Goal: Browse casually: Explore the website without a specific task or goal

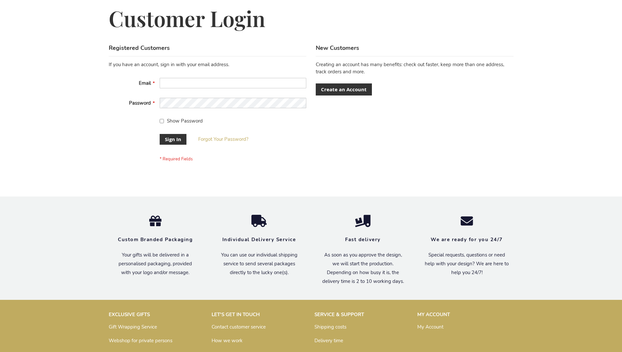
scroll to position [210, 0]
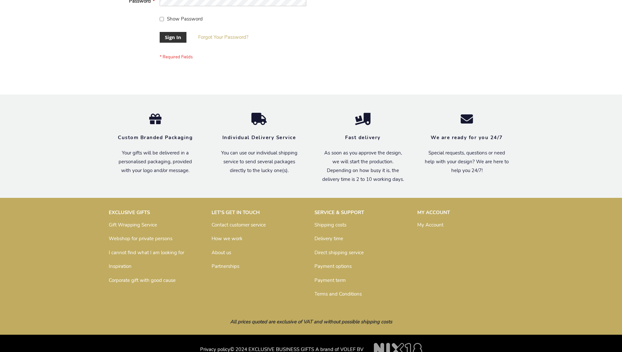
scroll to position [210, 0]
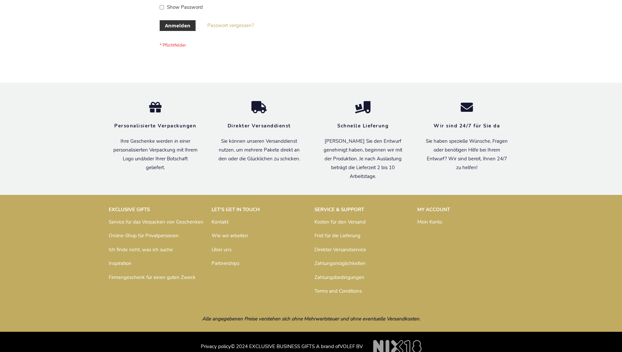
scroll to position [213, 0]
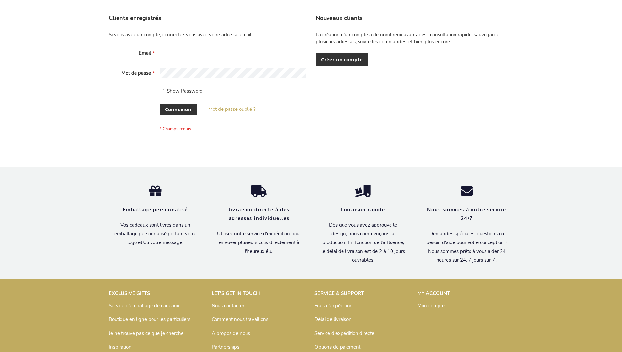
scroll to position [225, 0]
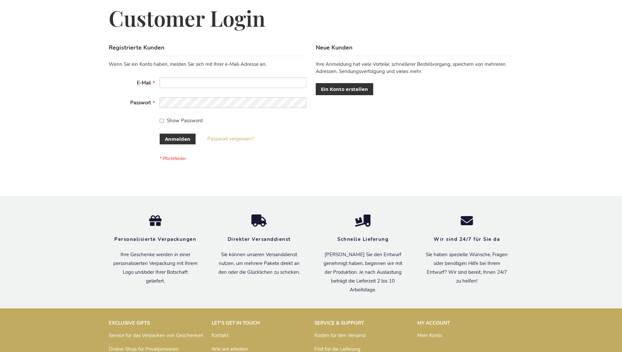
scroll to position [219, 0]
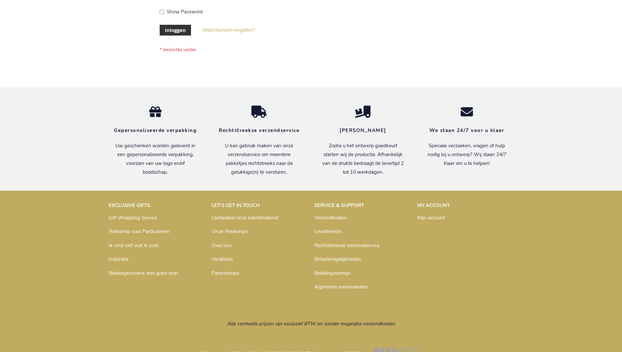
scroll to position [222, 0]
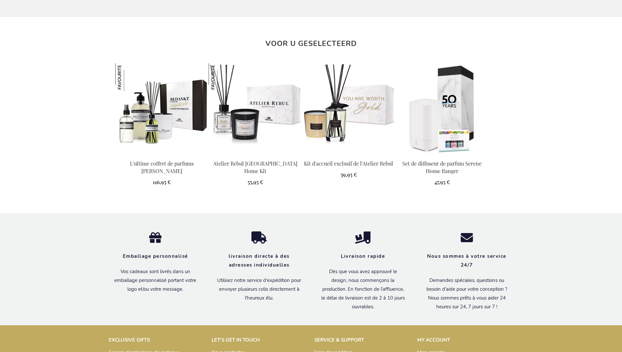
scroll to position [734, 0]
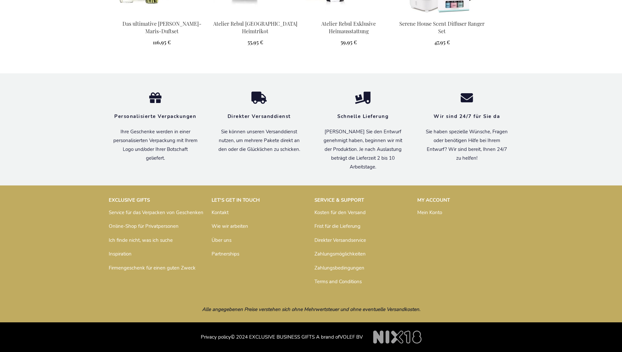
scroll to position [727, 0]
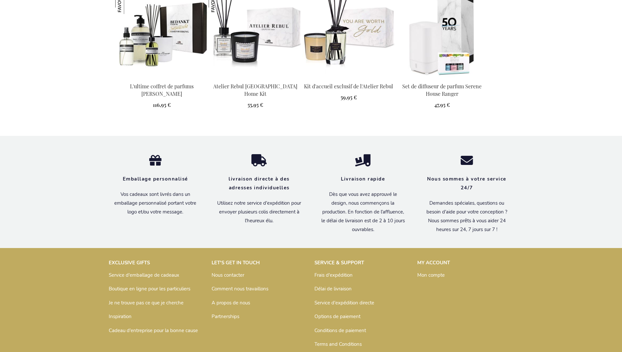
scroll to position [734, 0]
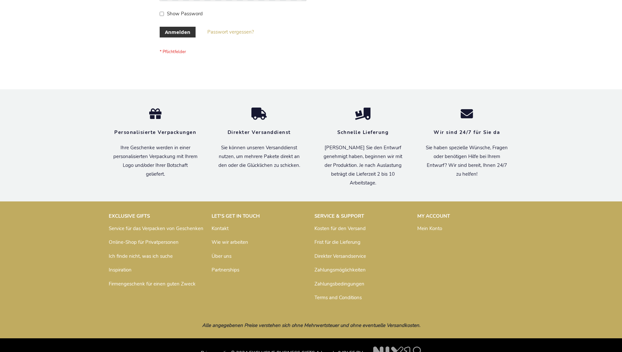
scroll to position [219, 0]
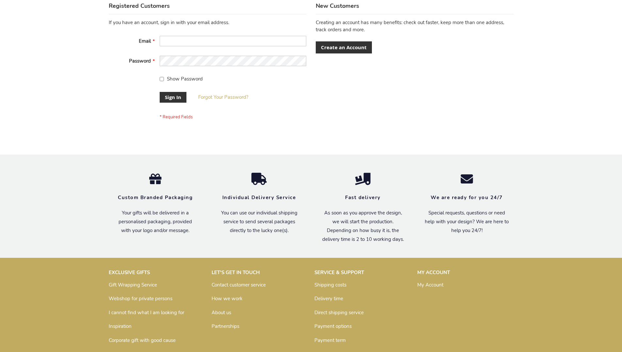
scroll to position [210, 0]
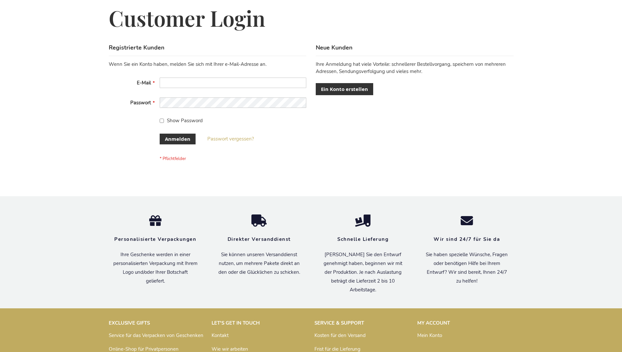
scroll to position [219, 0]
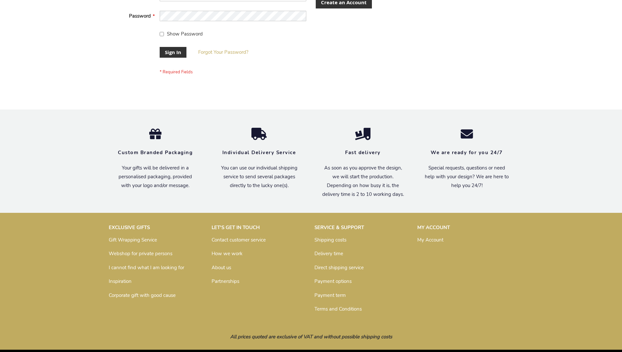
scroll to position [210, 0]
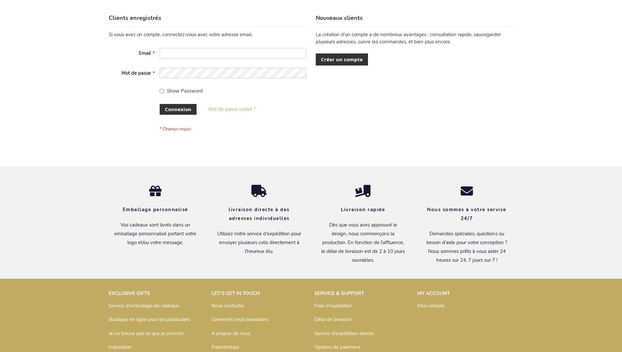
scroll to position [225, 0]
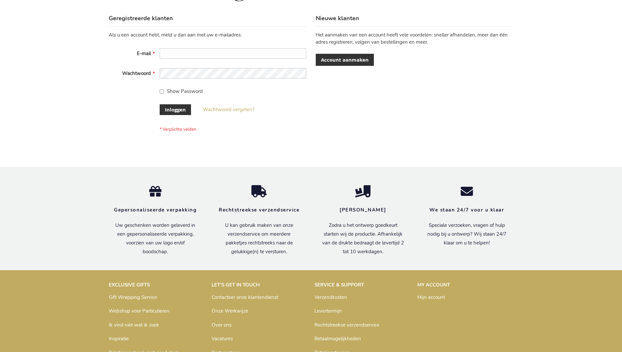
scroll to position [222, 0]
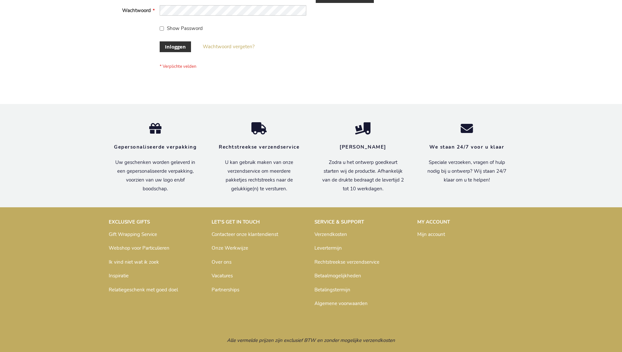
scroll to position [222, 0]
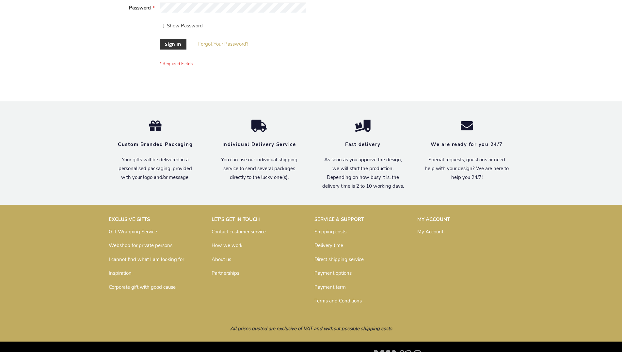
scroll to position [210, 0]
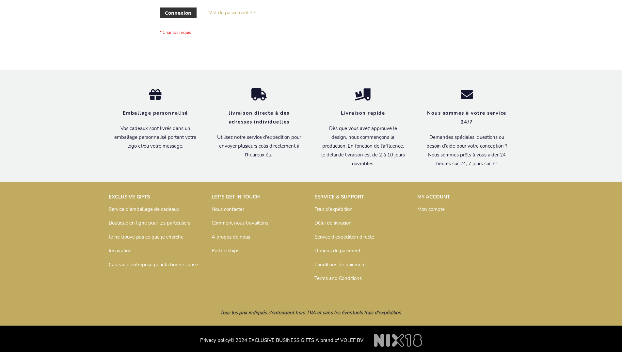
scroll to position [225, 0]
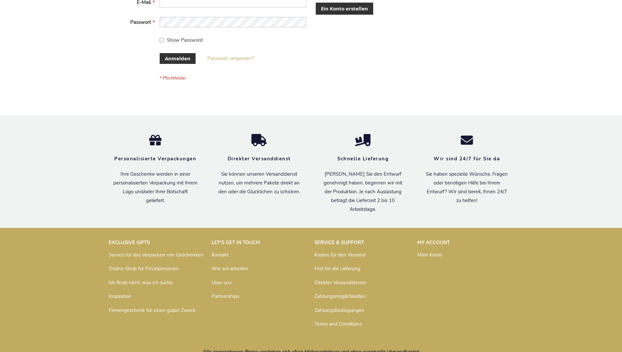
scroll to position [219, 0]
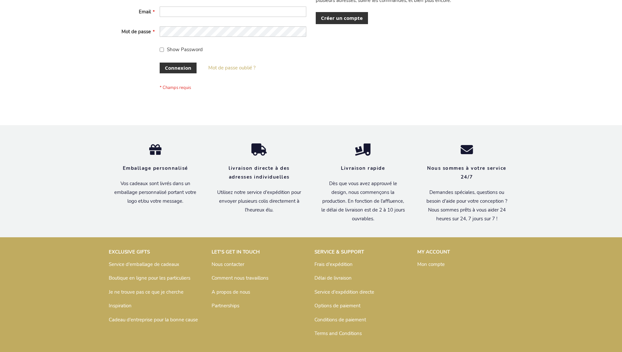
scroll to position [225, 0]
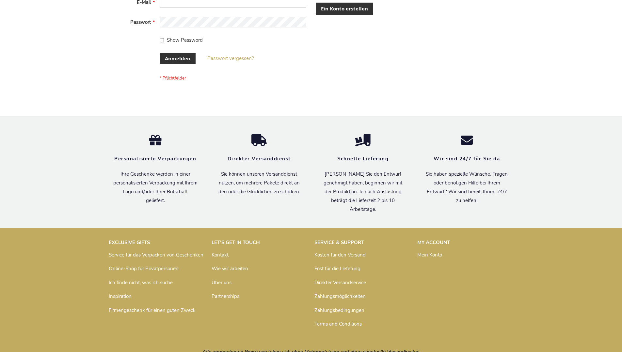
scroll to position [219, 0]
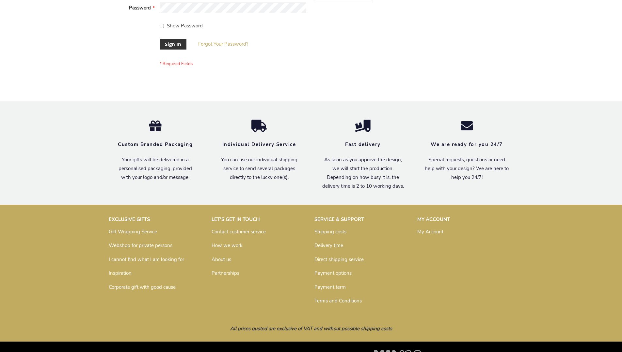
scroll to position [210, 0]
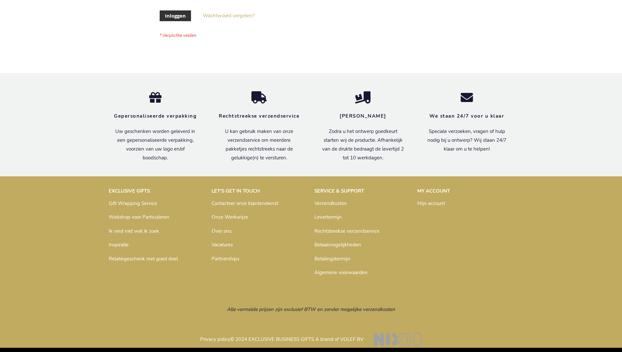
scroll to position [222, 0]
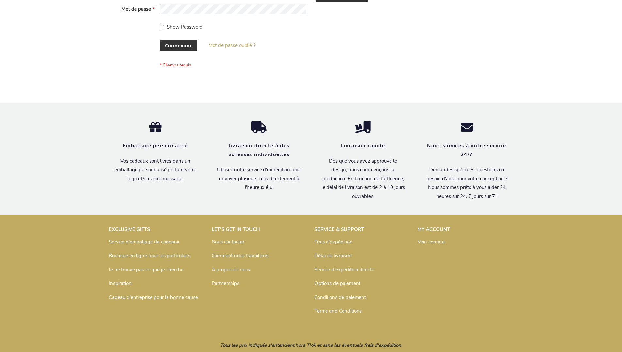
scroll to position [225, 0]
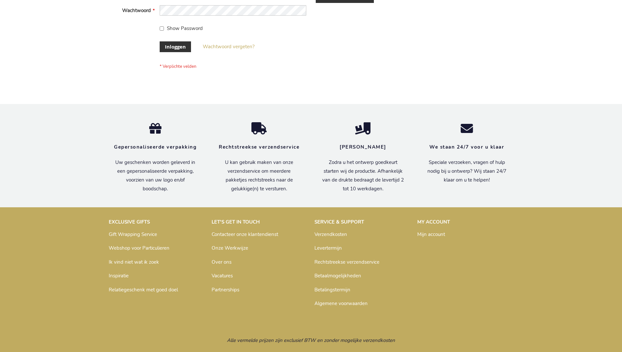
scroll to position [222, 0]
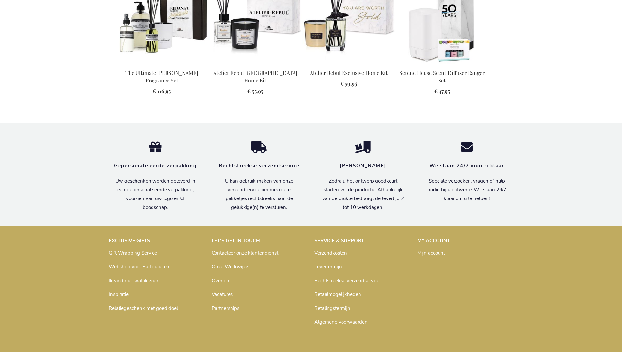
scroll to position [709, 0]
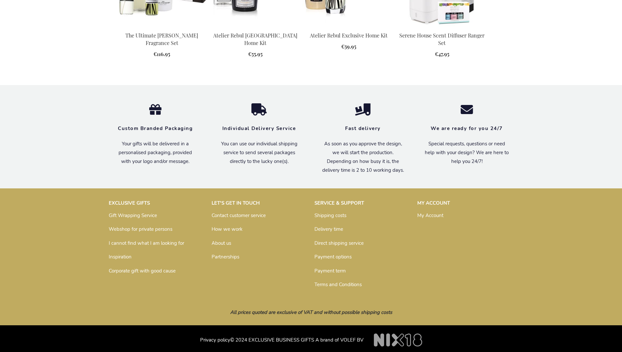
scroll to position [704, 0]
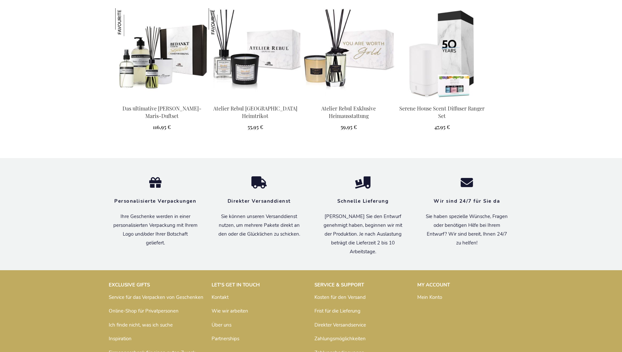
scroll to position [727, 0]
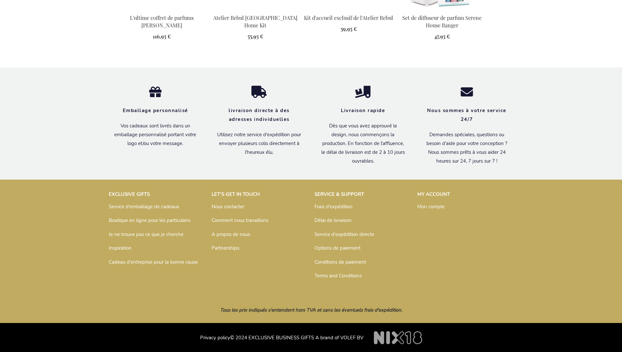
scroll to position [734, 0]
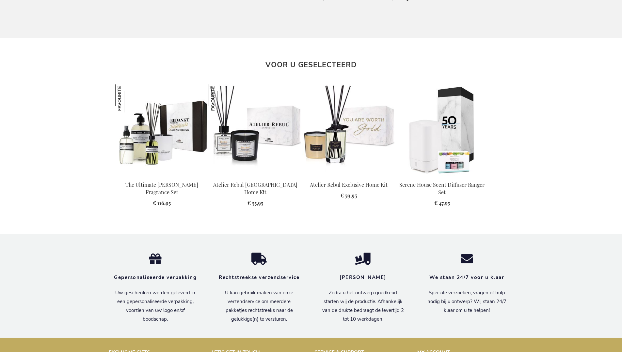
scroll to position [709, 0]
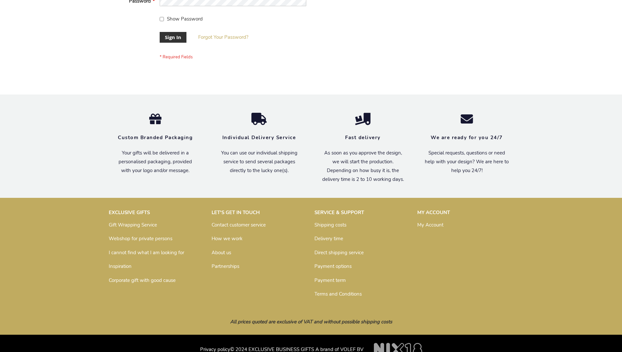
scroll to position [210, 0]
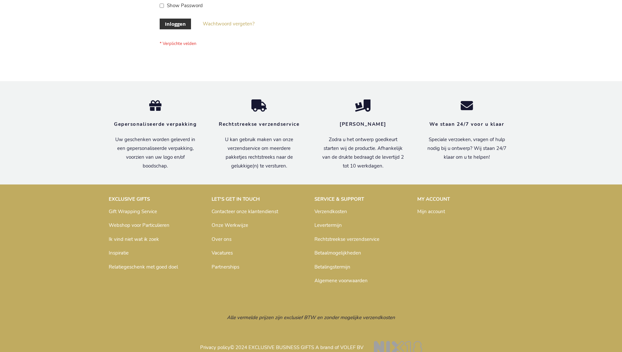
scroll to position [222, 0]
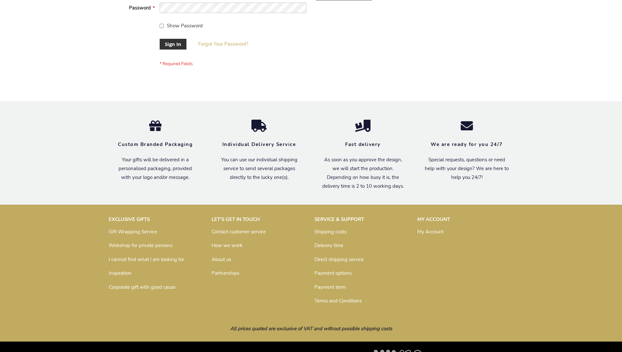
scroll to position [210, 0]
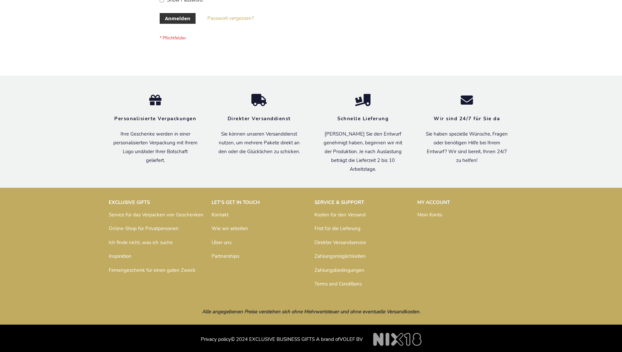
scroll to position [219, 0]
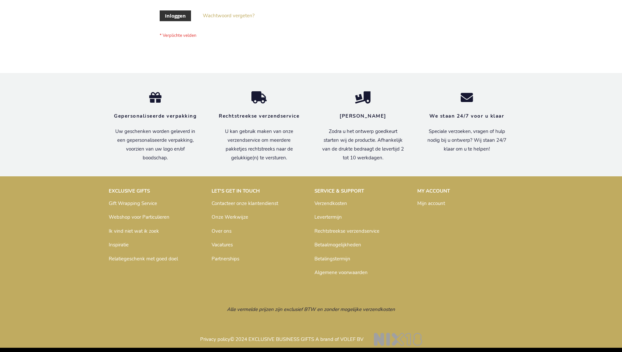
scroll to position [222, 0]
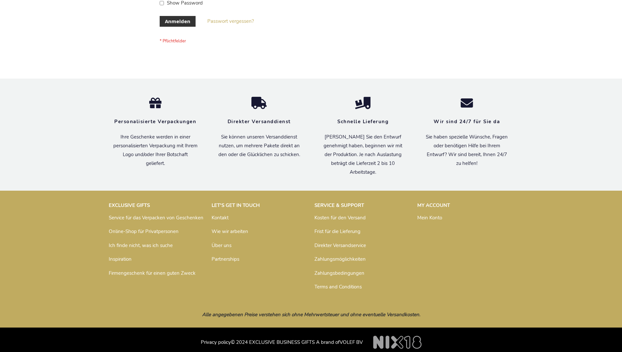
scroll to position [219, 0]
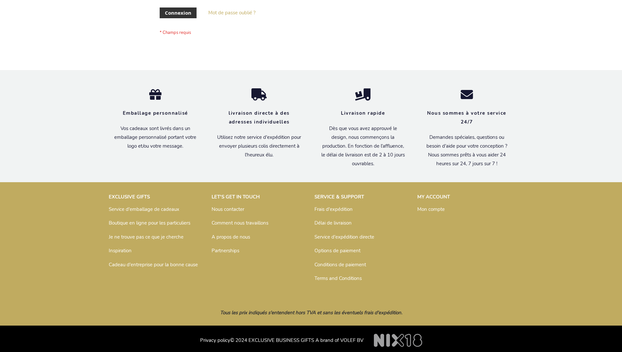
scroll to position [225, 0]
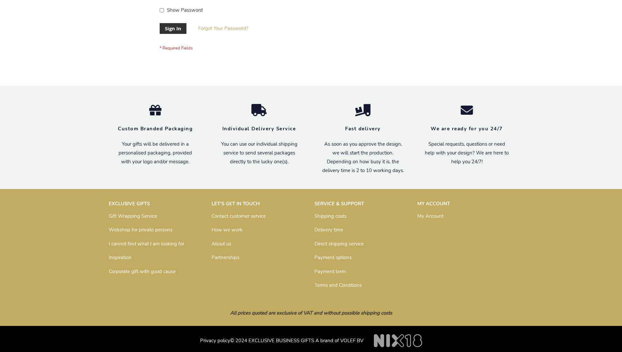
scroll to position [210, 0]
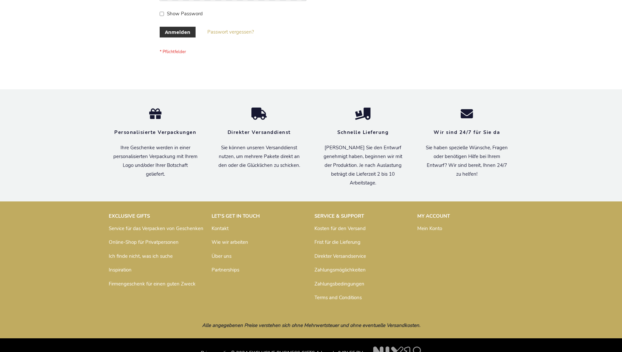
scroll to position [219, 0]
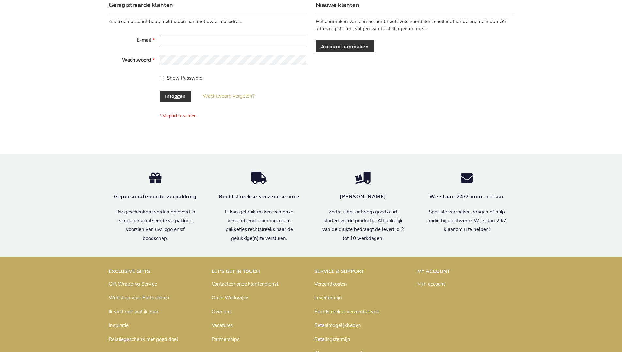
scroll to position [217, 0]
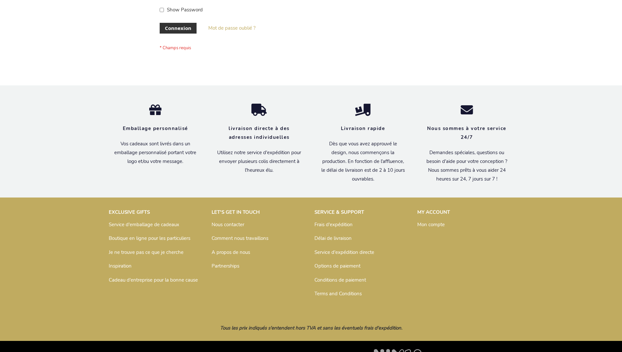
scroll to position [225, 0]
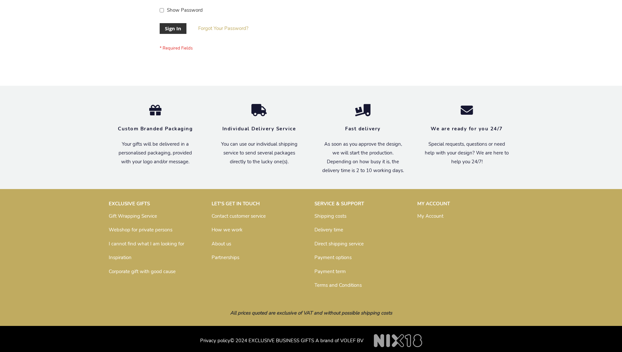
scroll to position [210, 0]
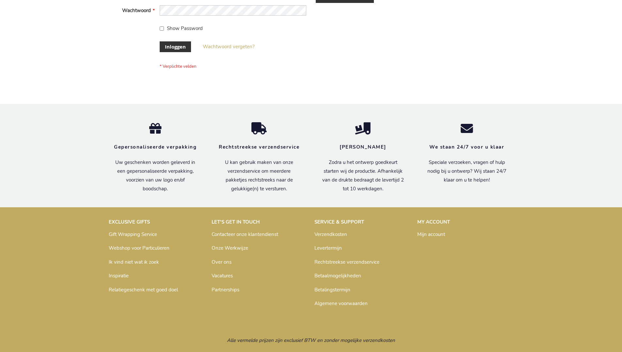
scroll to position [222, 0]
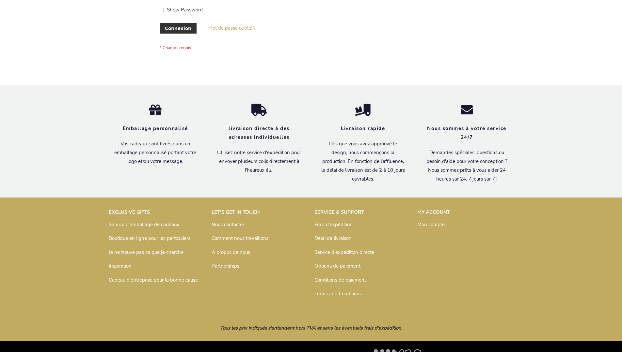
scroll to position [225, 0]
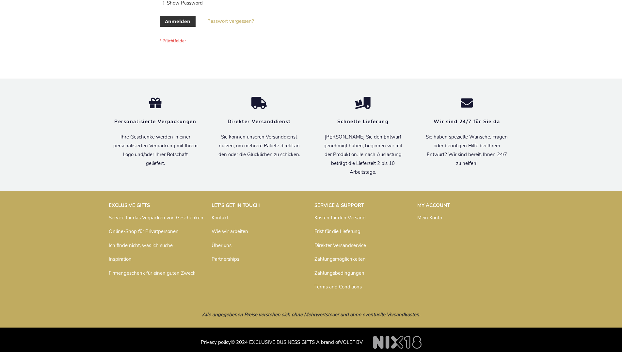
scroll to position [219, 0]
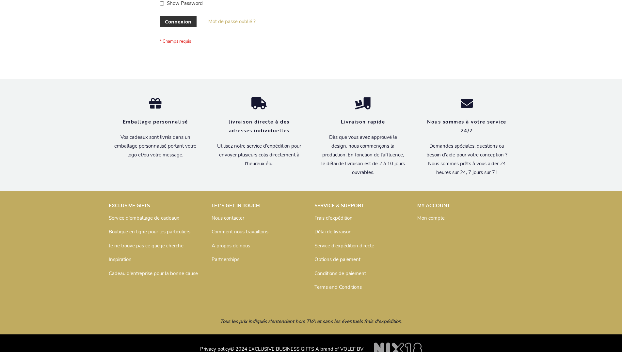
scroll to position [225, 0]
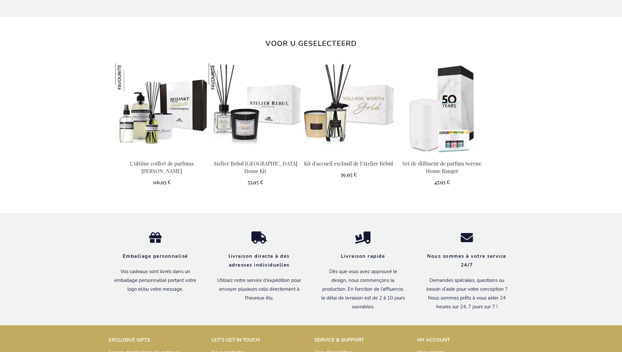
scroll to position [734, 0]
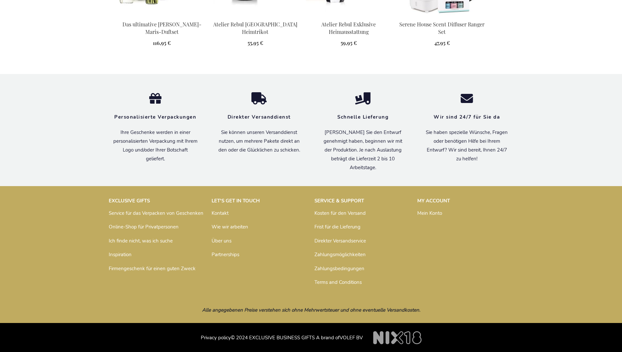
scroll to position [727, 0]
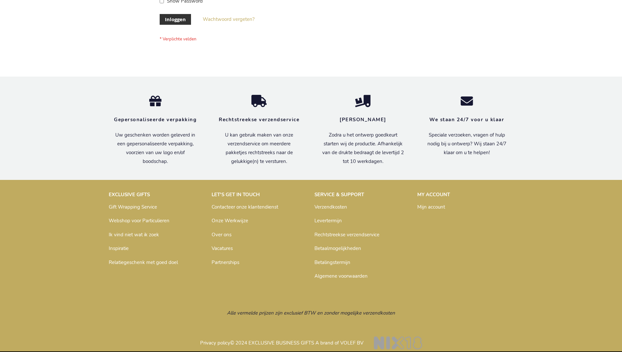
scroll to position [222, 0]
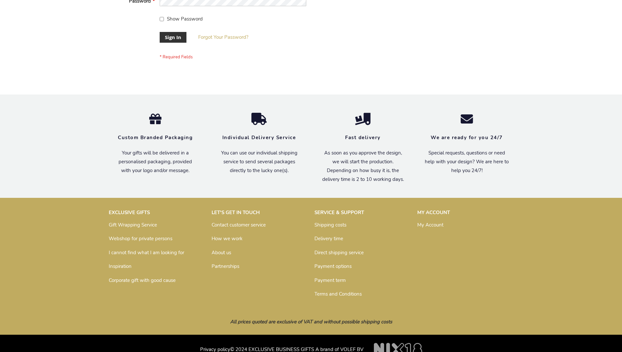
scroll to position [210, 0]
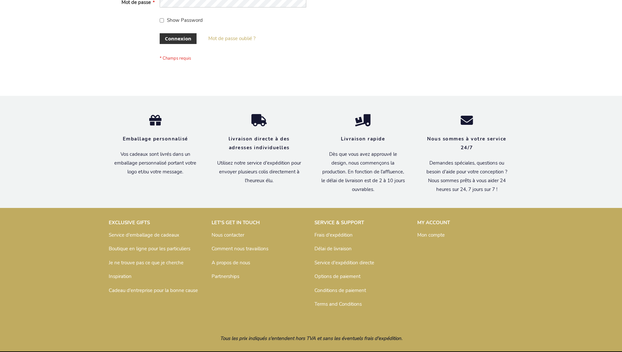
scroll to position [220, 0]
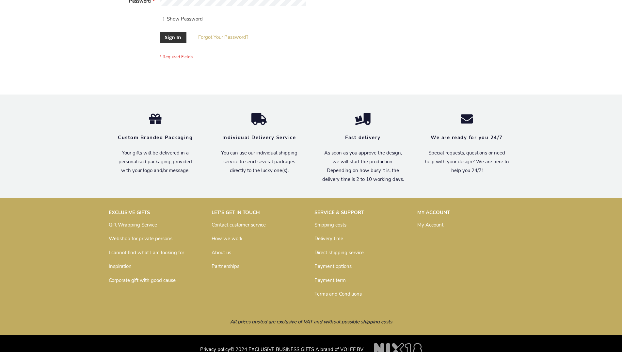
scroll to position [210, 0]
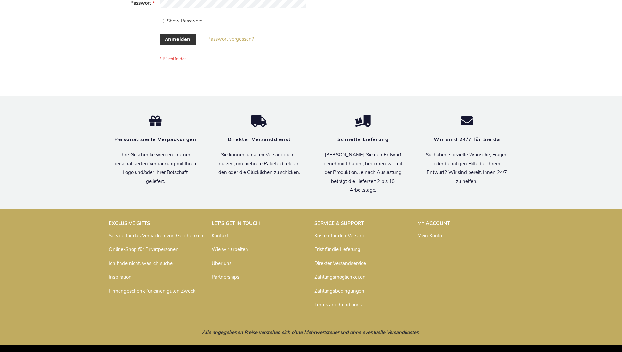
scroll to position [219, 0]
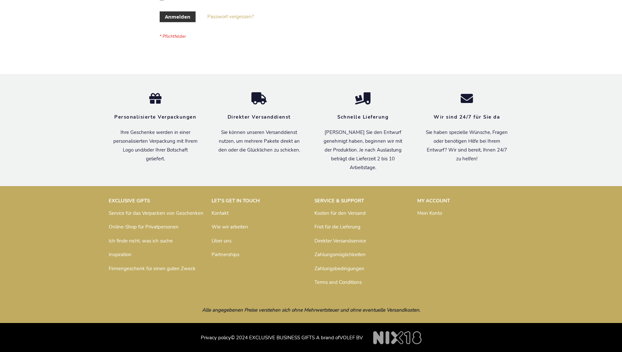
scroll to position [219, 0]
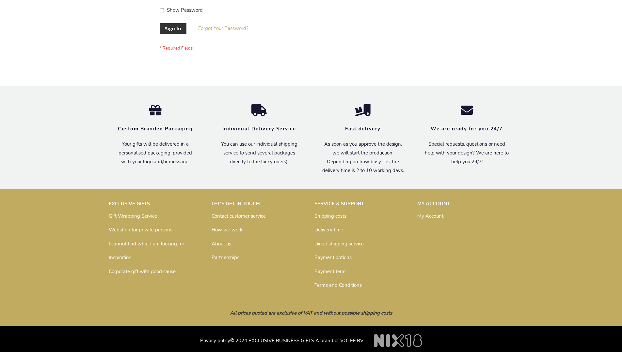
scroll to position [210, 0]
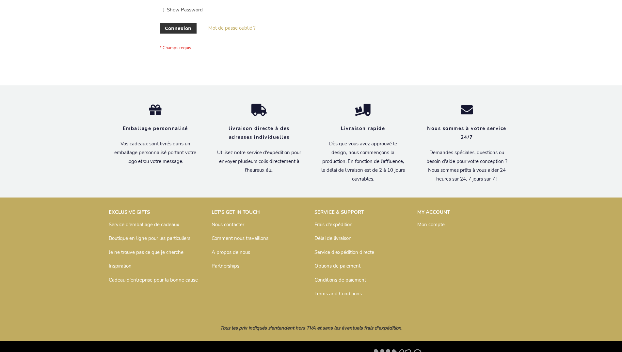
scroll to position [225, 0]
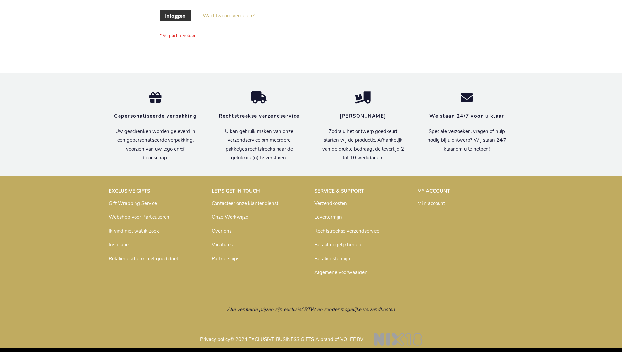
scroll to position [222, 0]
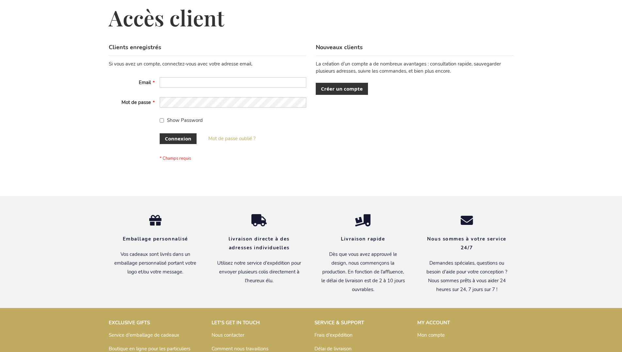
scroll to position [225, 0]
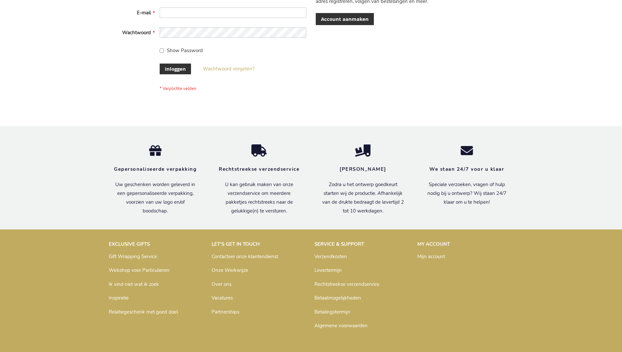
scroll to position [222, 0]
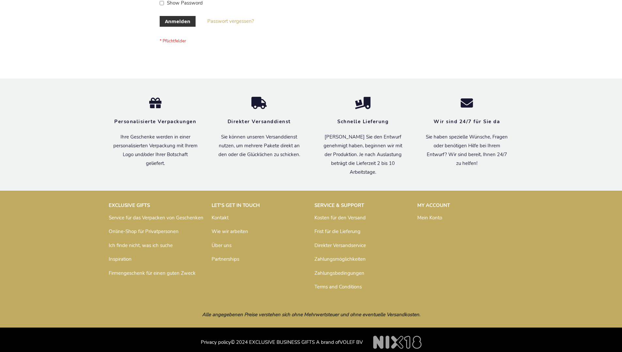
scroll to position [219, 0]
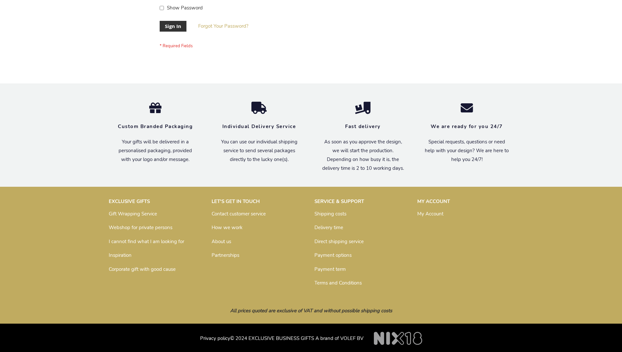
scroll to position [210, 0]
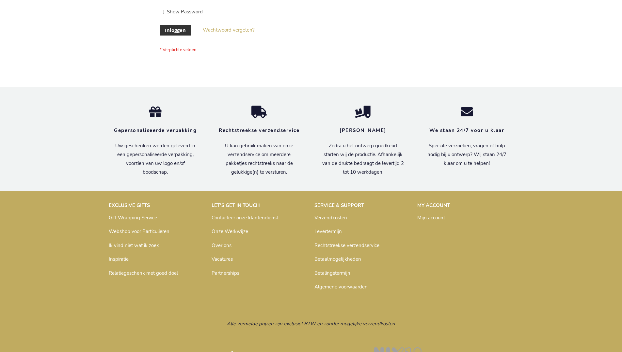
scroll to position [222, 0]
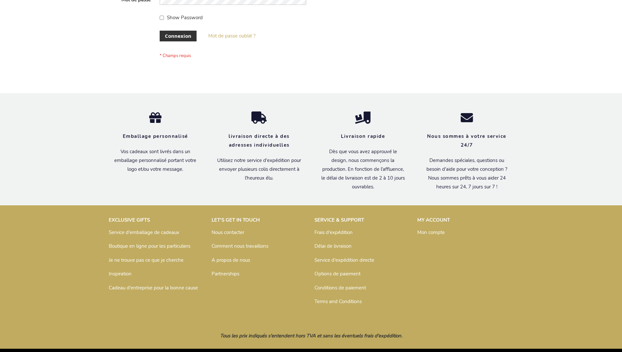
scroll to position [225, 0]
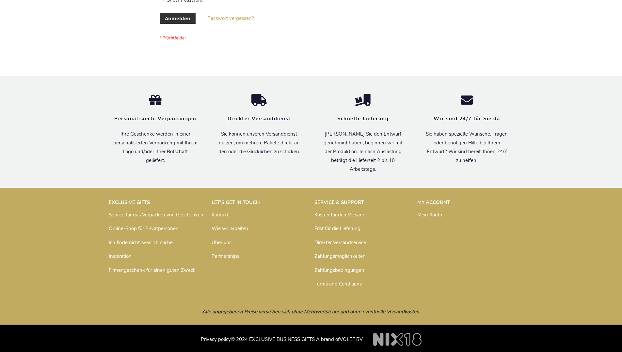
scroll to position [219, 0]
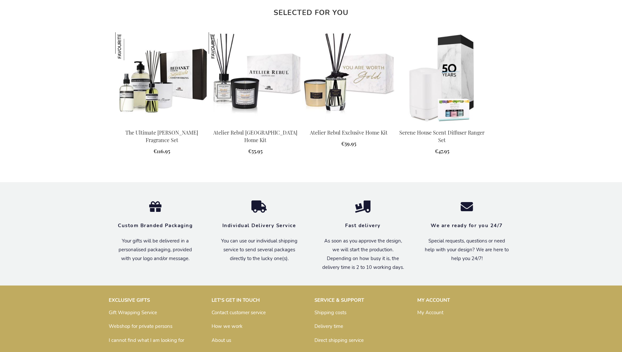
scroll to position [704, 0]
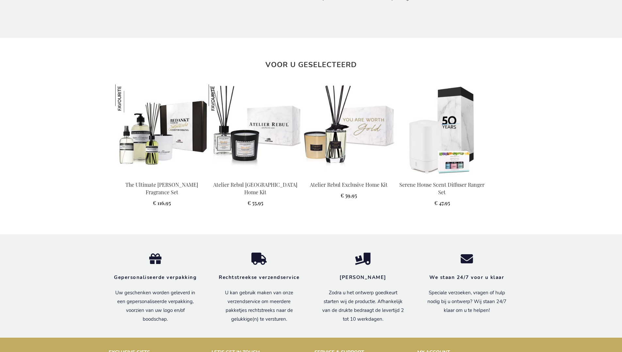
scroll to position [709, 0]
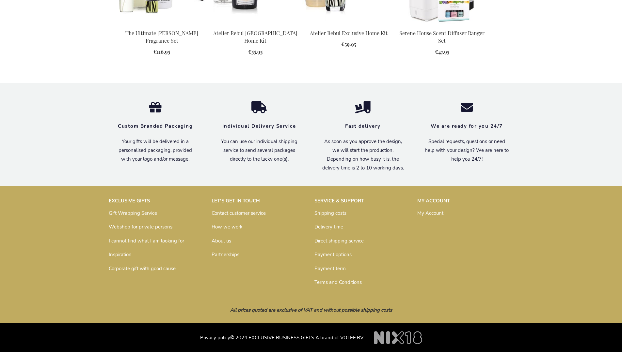
scroll to position [704, 0]
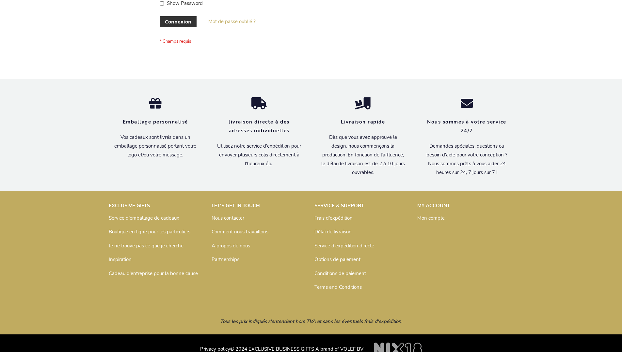
scroll to position [225, 0]
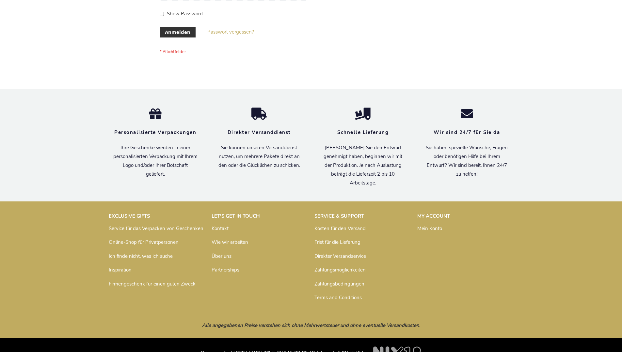
scroll to position [219, 0]
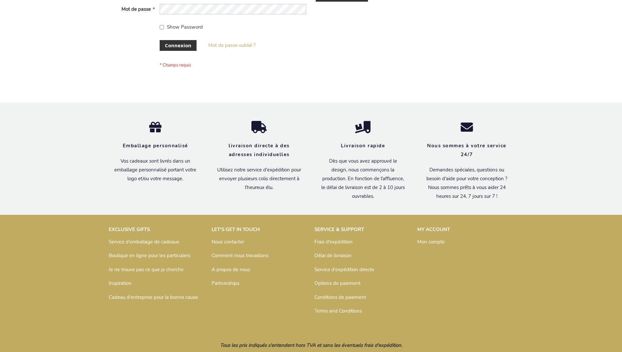
scroll to position [225, 0]
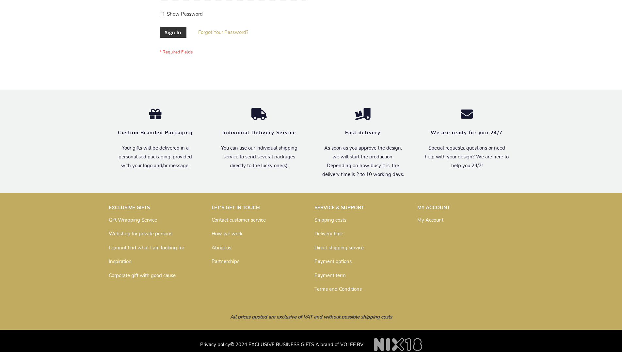
scroll to position [210, 0]
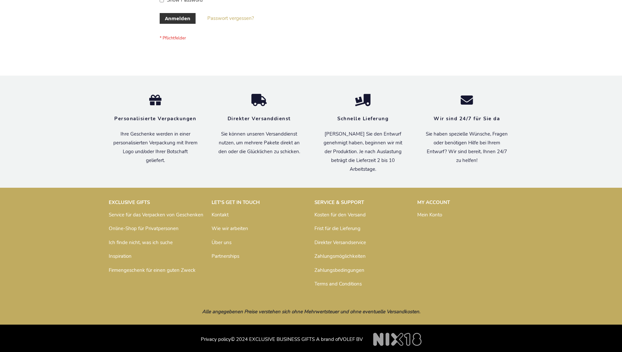
scroll to position [219, 0]
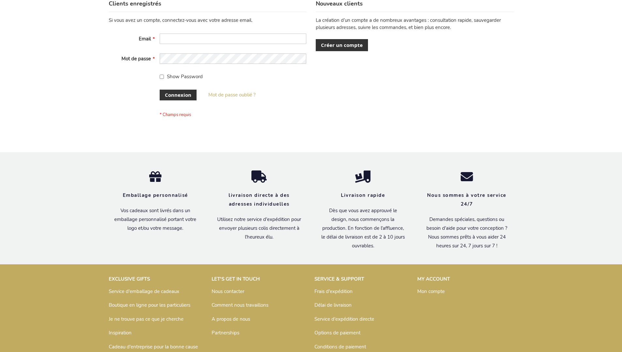
scroll to position [225, 0]
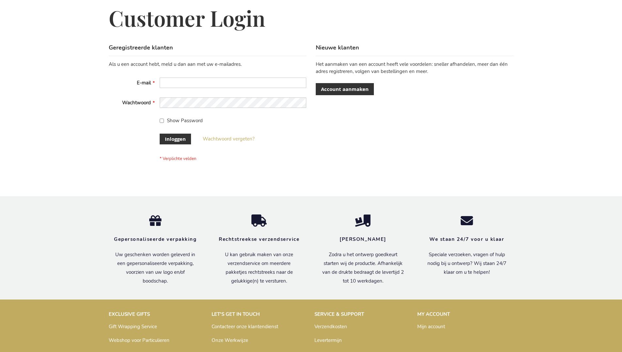
scroll to position [222, 0]
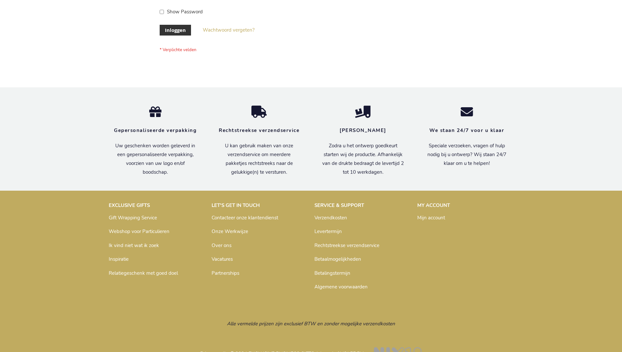
scroll to position [222, 0]
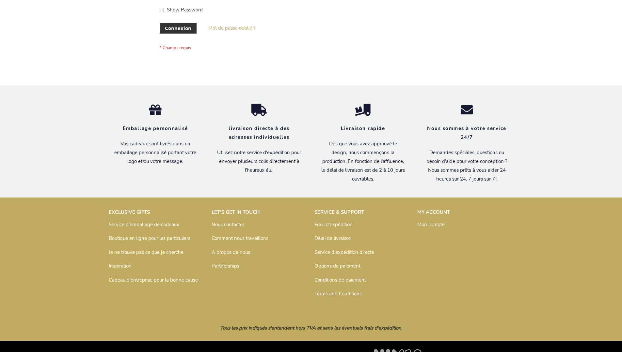
scroll to position [225, 0]
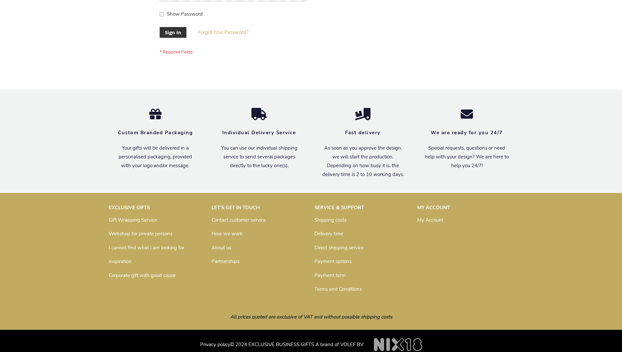
scroll to position [210, 0]
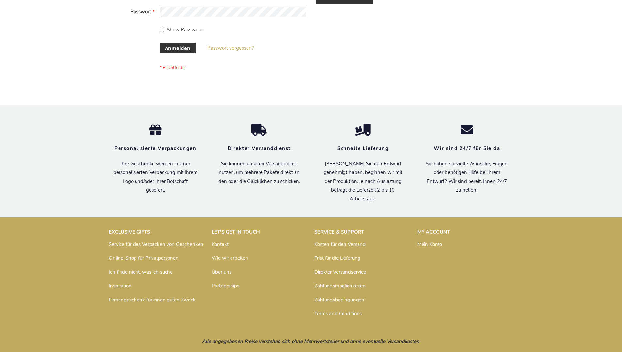
scroll to position [219, 0]
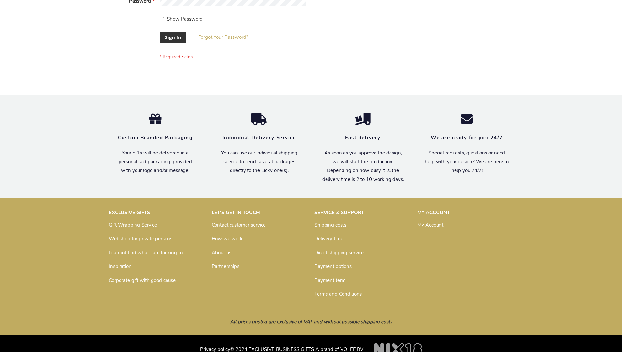
scroll to position [210, 0]
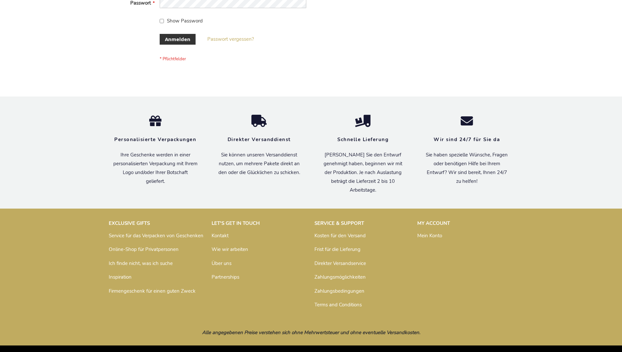
scroll to position [219, 0]
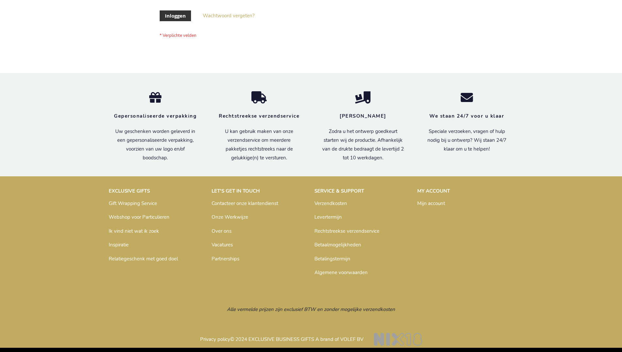
scroll to position [222, 0]
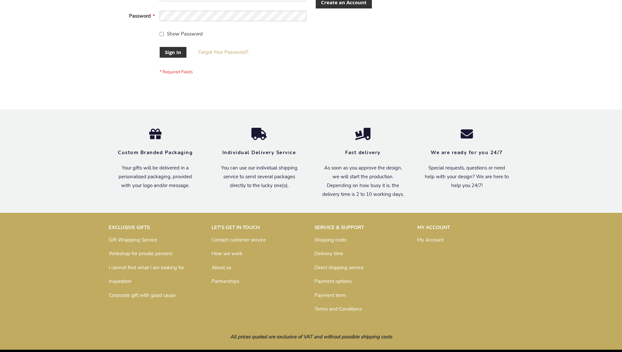
scroll to position [210, 0]
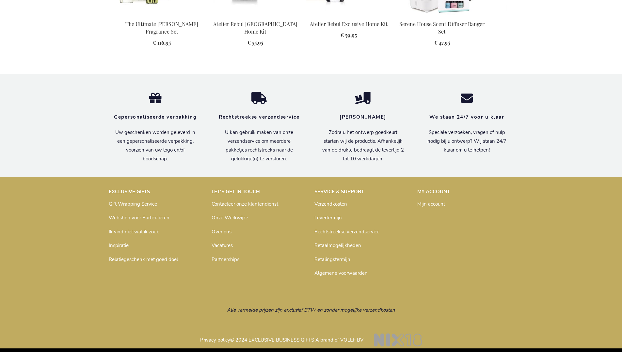
scroll to position [716, 0]
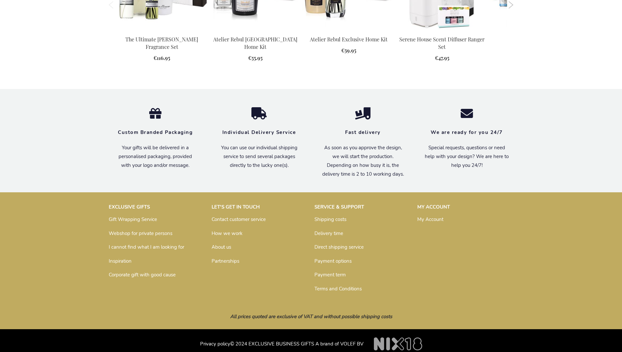
scroll to position [690, 0]
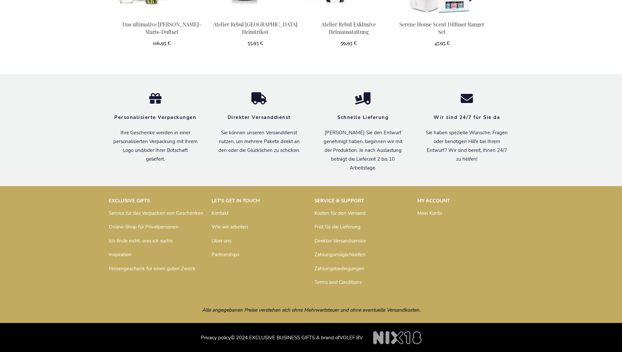
scroll to position [713, 0]
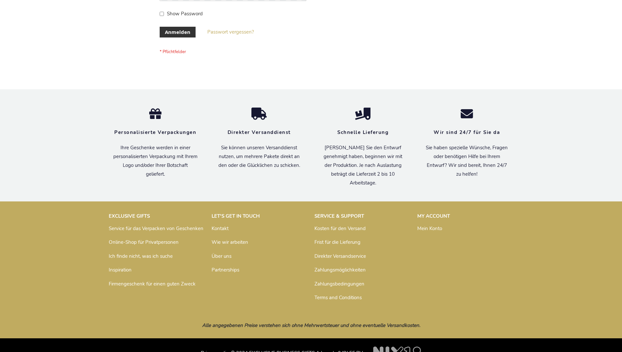
scroll to position [219, 0]
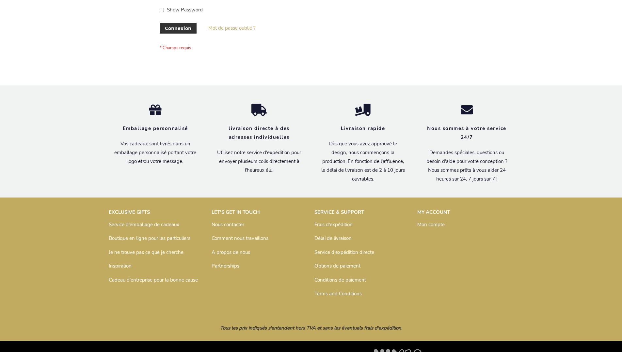
scroll to position [225, 0]
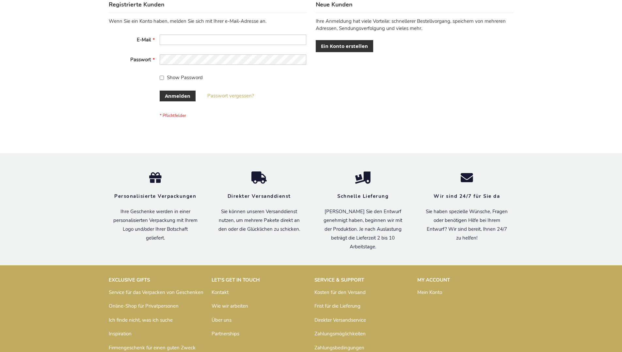
scroll to position [219, 0]
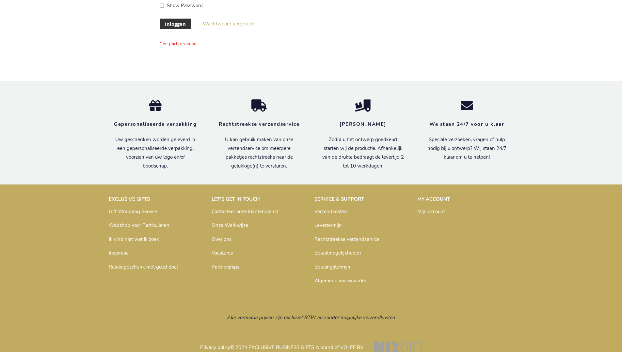
scroll to position [222, 0]
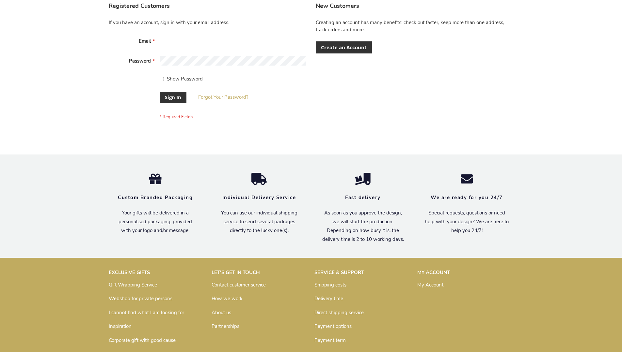
scroll to position [210, 0]
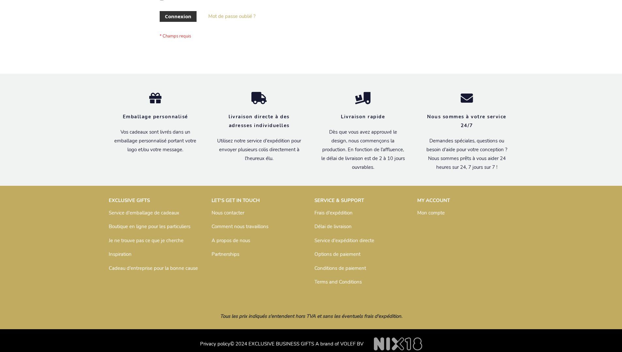
scroll to position [225, 0]
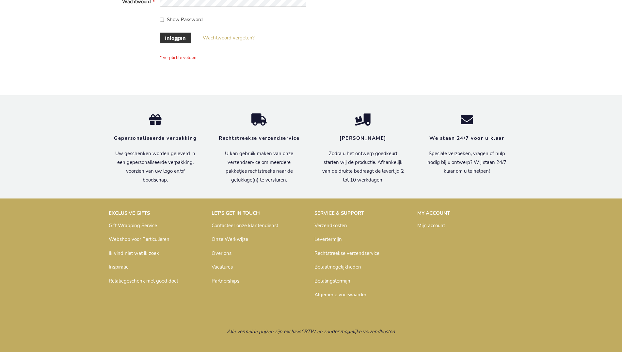
scroll to position [222, 0]
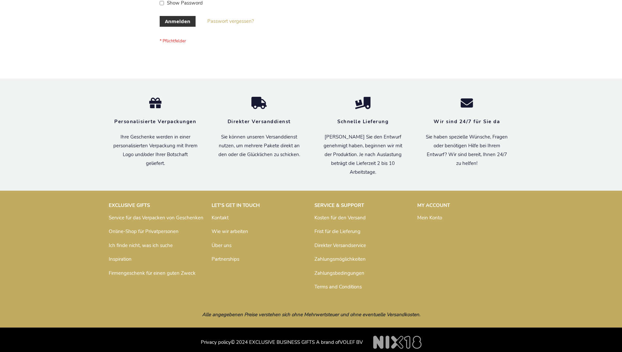
scroll to position [219, 0]
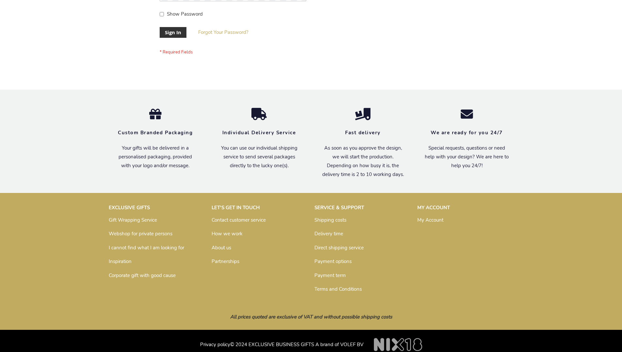
scroll to position [210, 0]
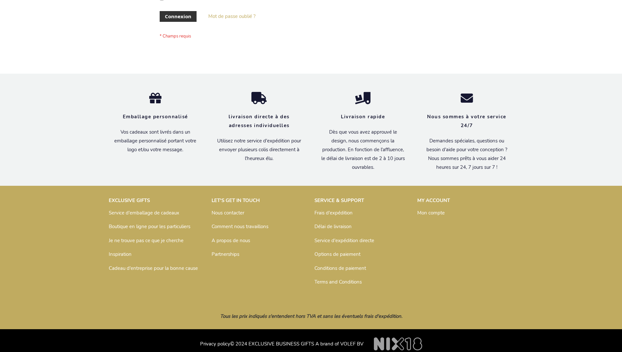
scroll to position [225, 0]
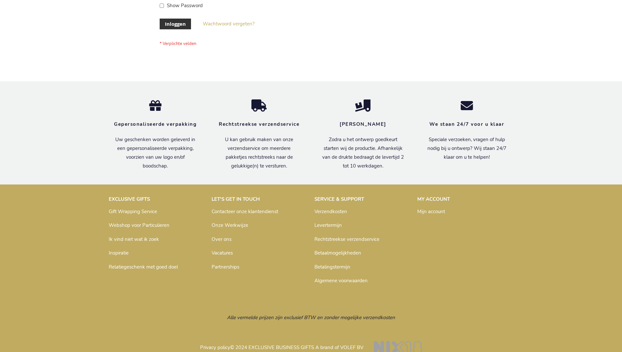
scroll to position [222, 0]
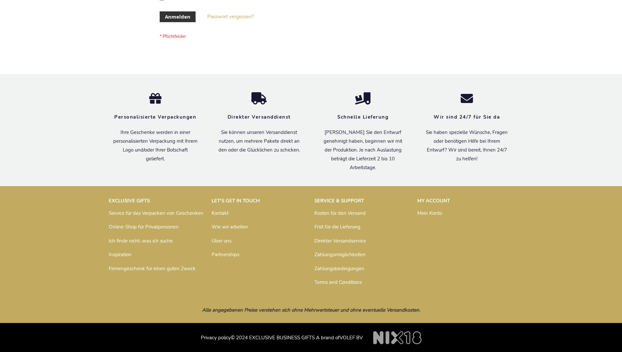
scroll to position [219, 0]
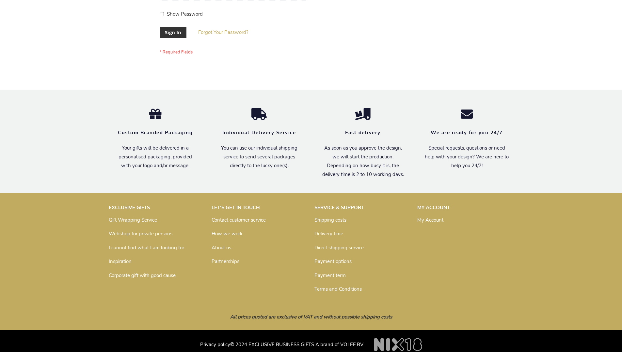
scroll to position [210, 0]
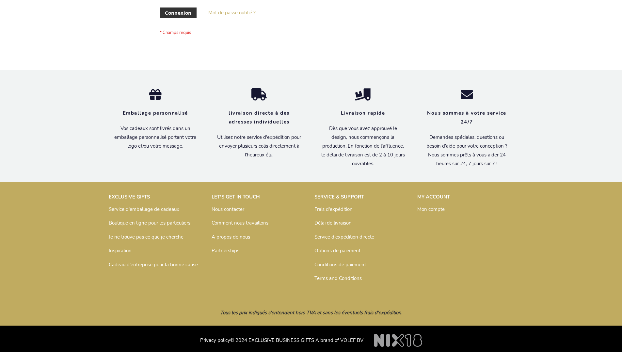
scroll to position [225, 0]
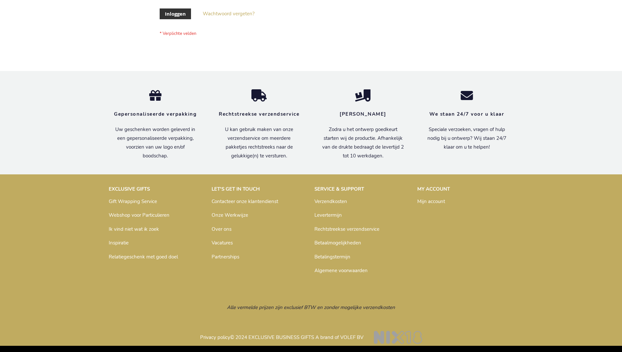
scroll to position [222, 0]
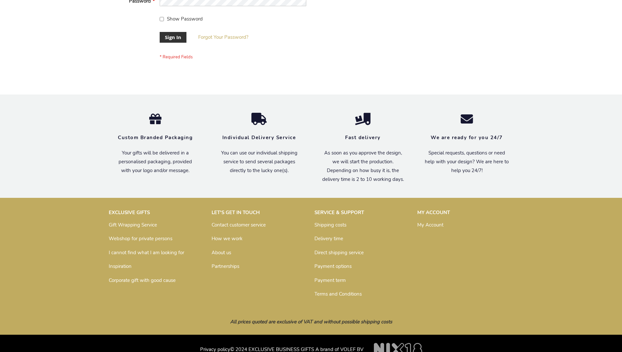
scroll to position [210, 0]
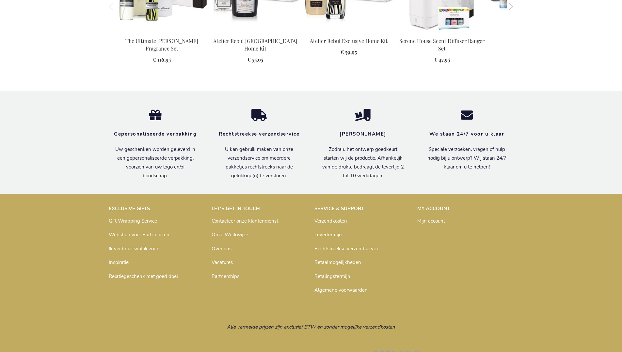
scroll to position [716, 0]
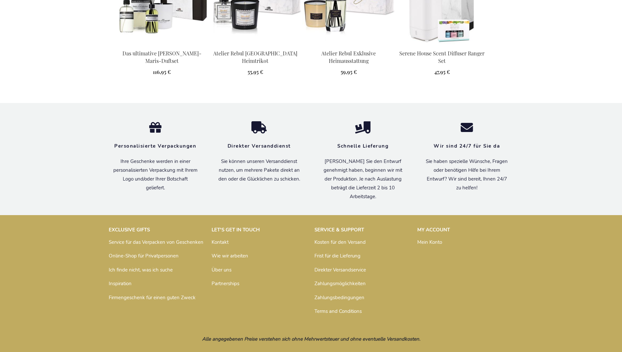
scroll to position [727, 0]
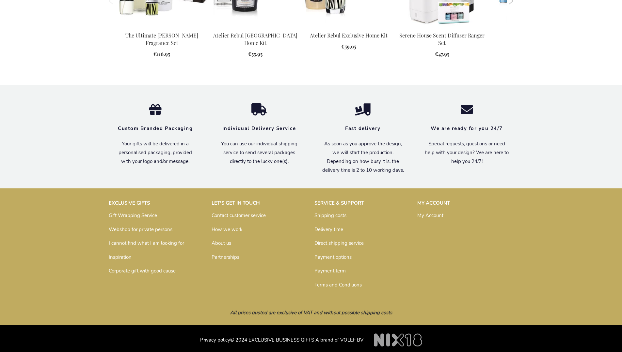
scroll to position [690, 0]
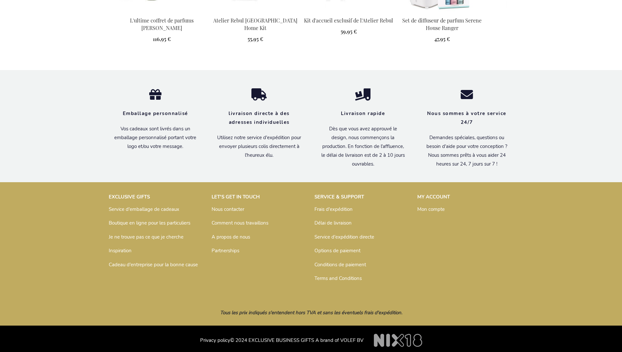
scroll to position [720, 0]
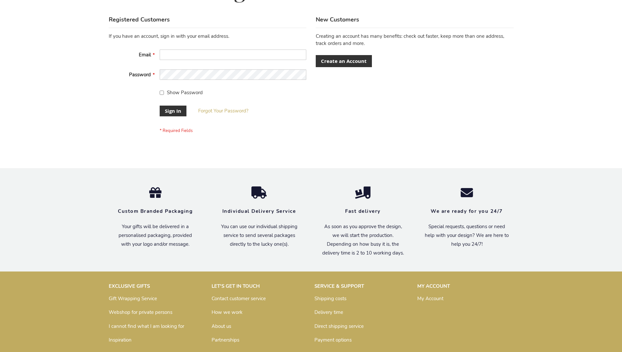
scroll to position [210, 0]
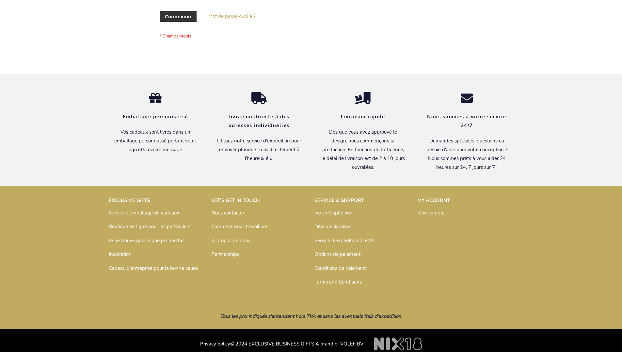
scroll to position [225, 0]
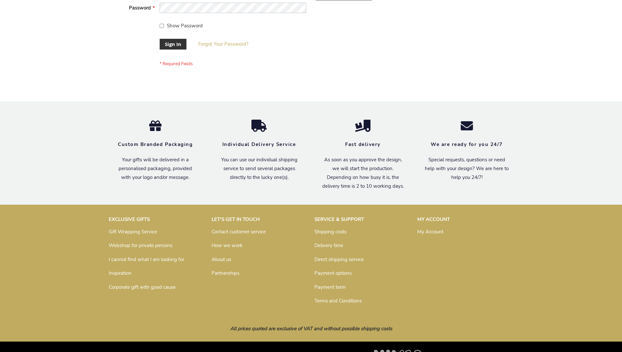
scroll to position [210, 0]
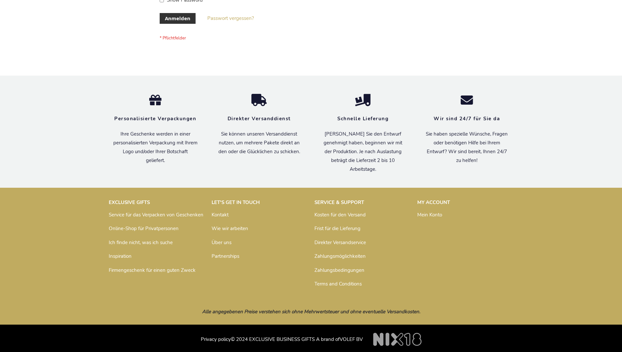
scroll to position [219, 0]
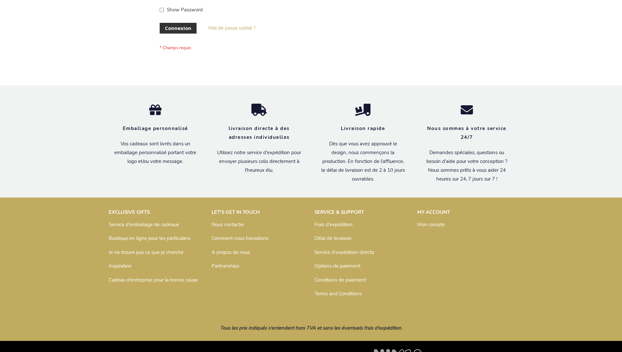
scroll to position [225, 0]
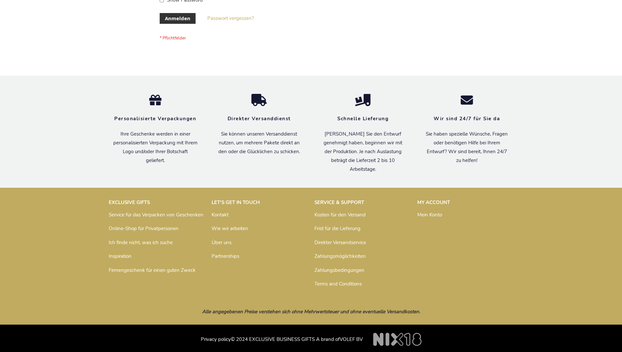
scroll to position [219, 0]
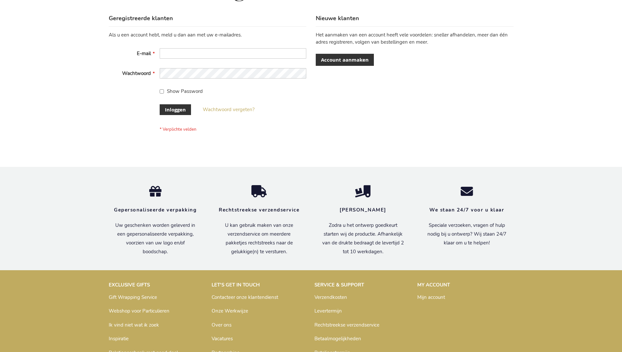
scroll to position [222, 0]
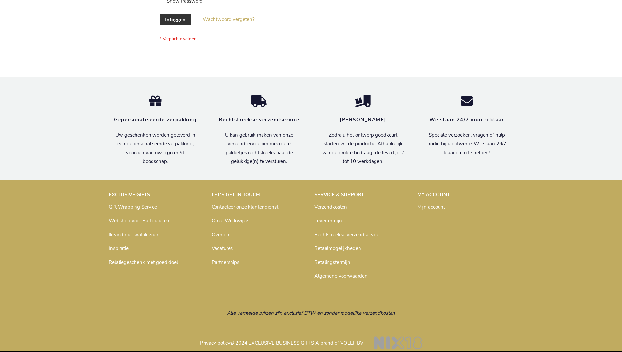
scroll to position [222, 0]
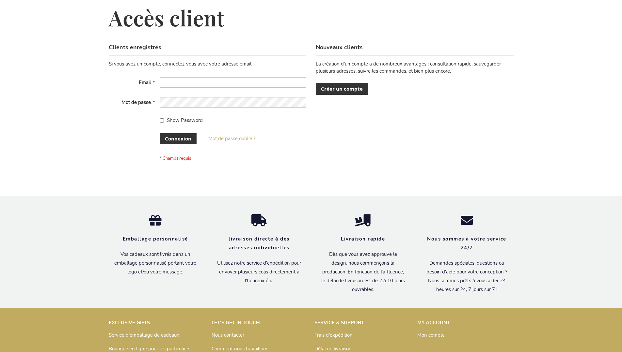
scroll to position [225, 0]
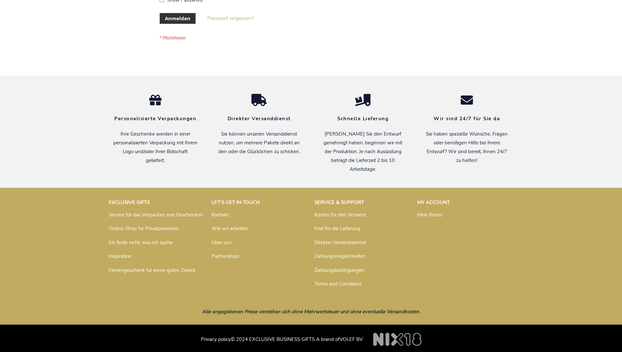
scroll to position [219, 0]
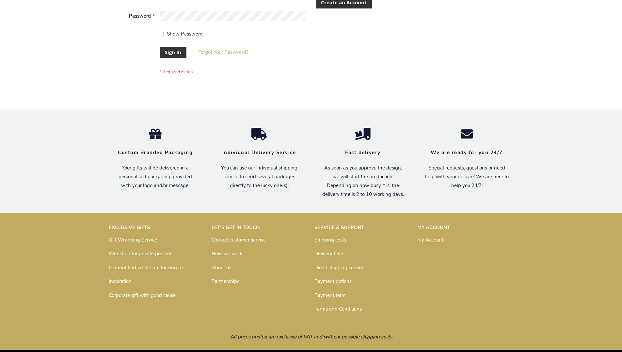
scroll to position [210, 0]
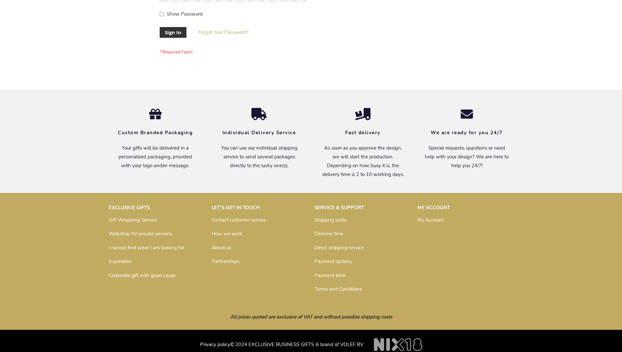
scroll to position [210, 0]
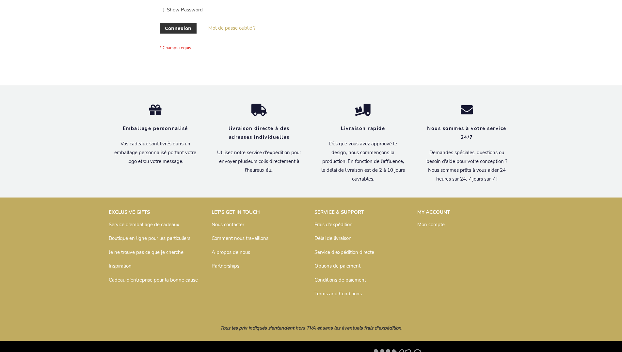
scroll to position [225, 0]
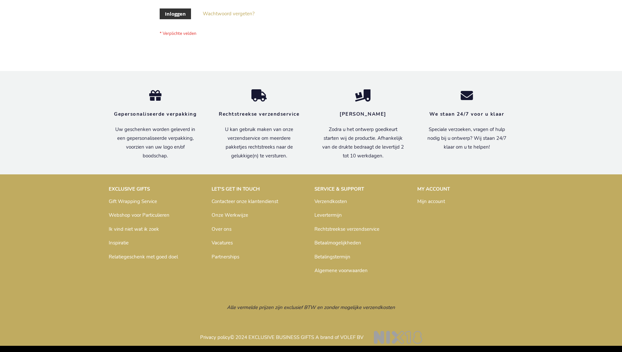
scroll to position [222, 0]
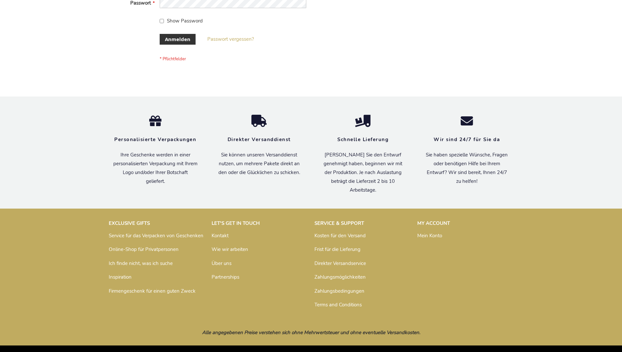
scroll to position [219, 0]
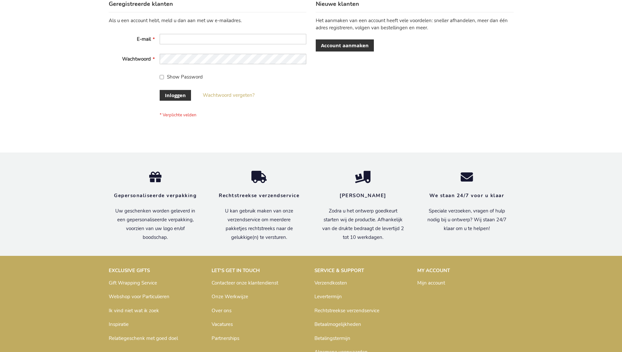
scroll to position [222, 0]
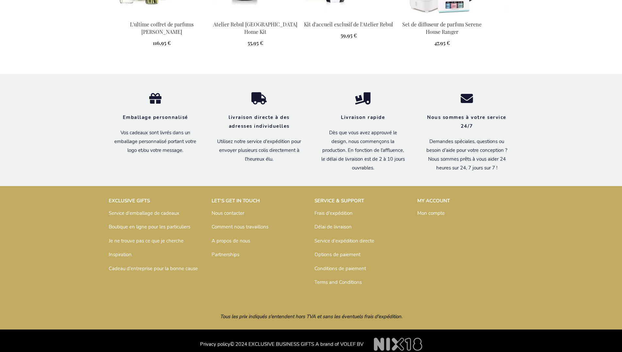
scroll to position [720, 0]
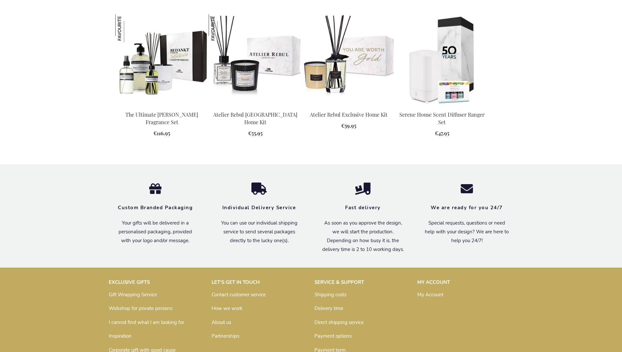
scroll to position [704, 0]
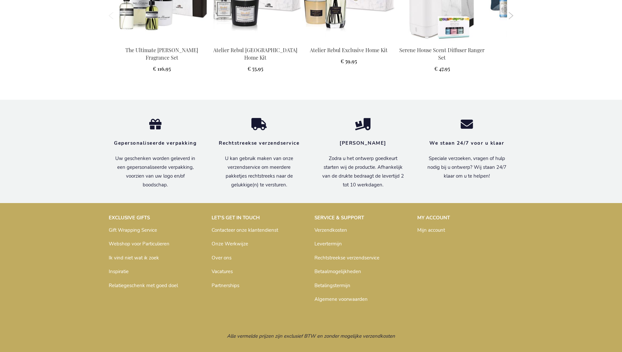
scroll to position [716, 0]
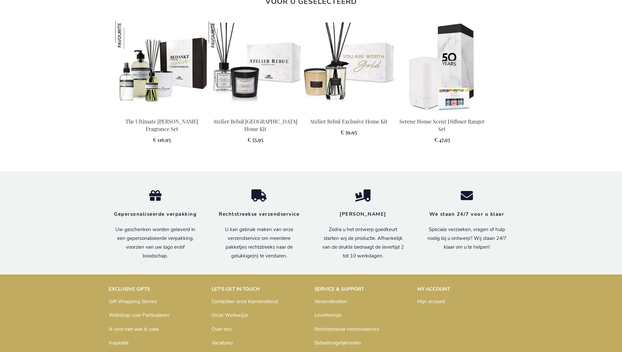
scroll to position [709, 0]
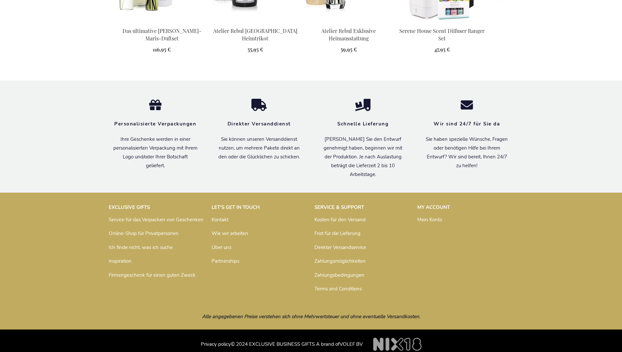
scroll to position [713, 0]
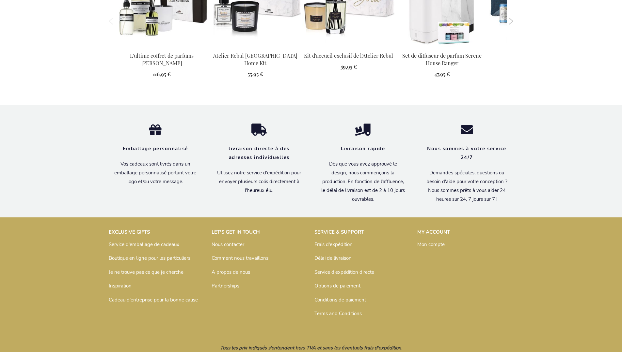
scroll to position [720, 0]
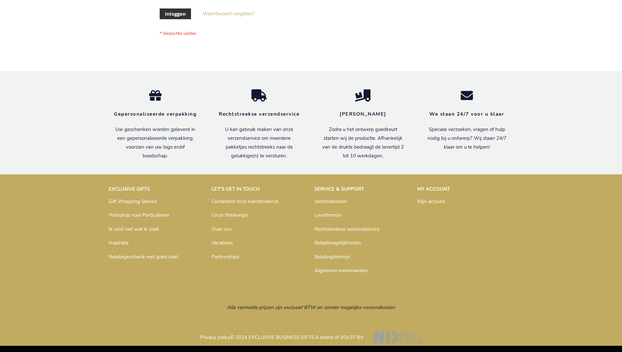
scroll to position [222, 0]
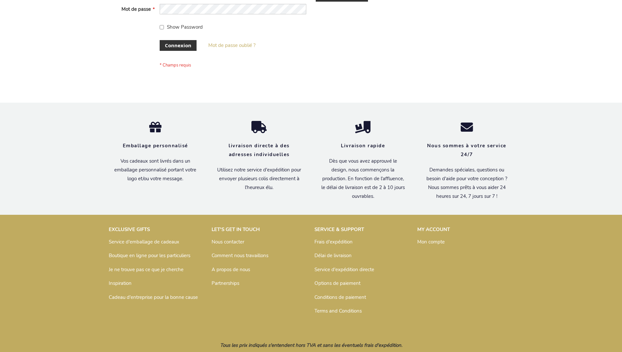
scroll to position [225, 0]
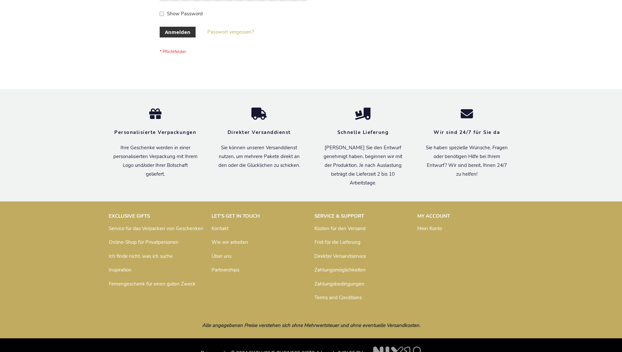
scroll to position [219, 0]
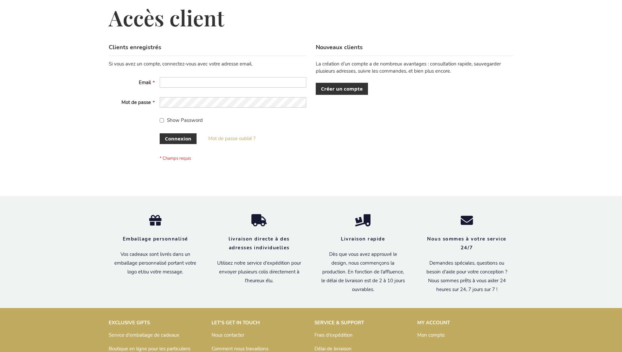
scroll to position [225, 0]
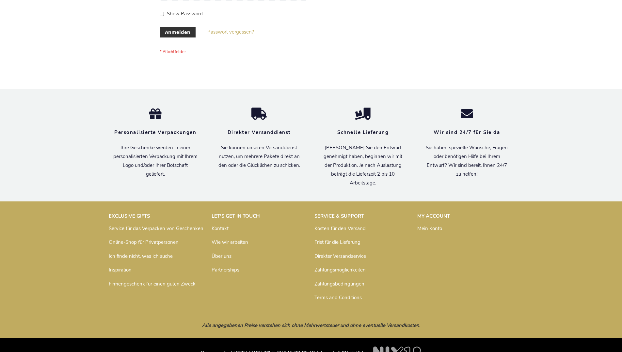
scroll to position [219, 0]
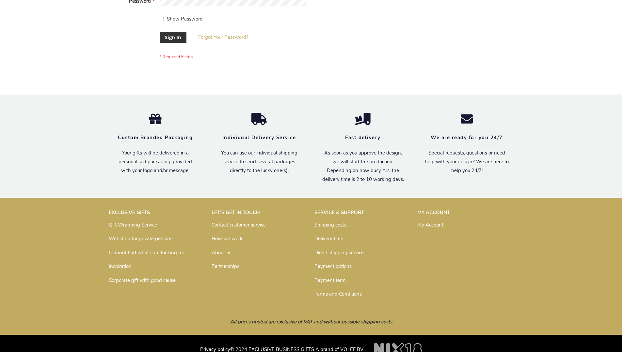
scroll to position [210, 0]
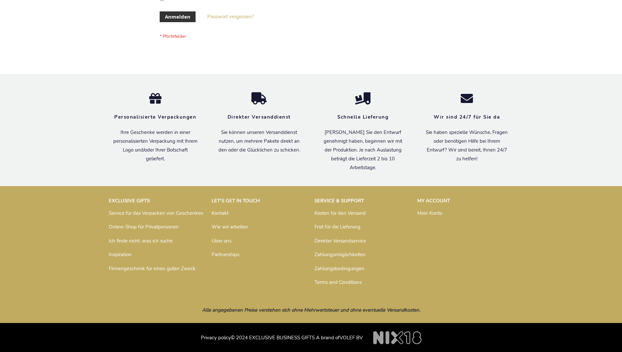
scroll to position [219, 0]
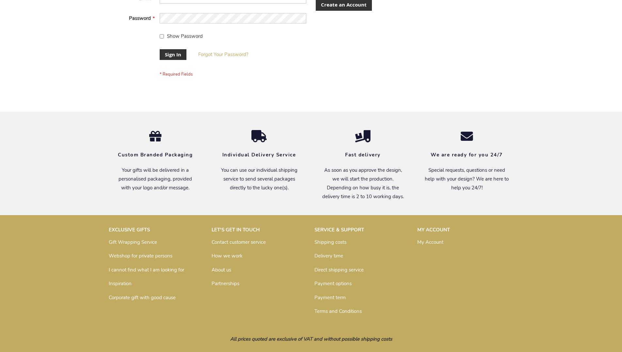
scroll to position [205, 0]
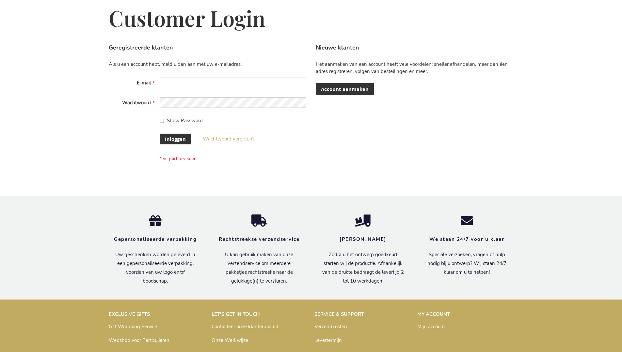
scroll to position [222, 0]
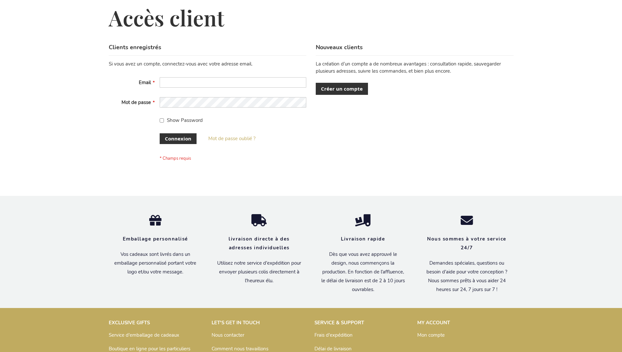
scroll to position [225, 0]
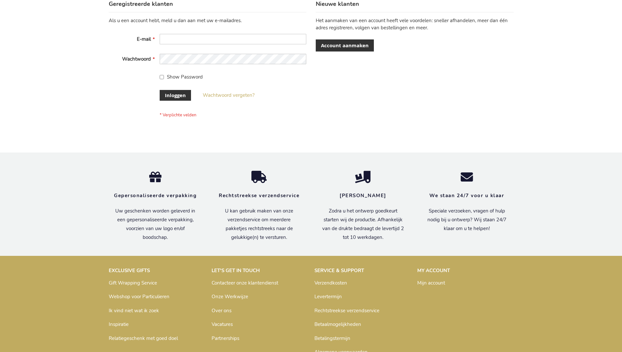
scroll to position [222, 0]
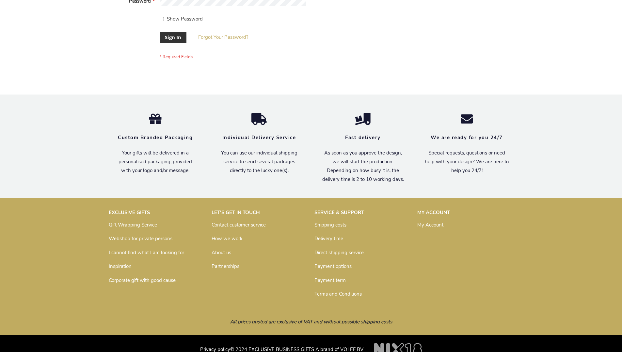
scroll to position [210, 0]
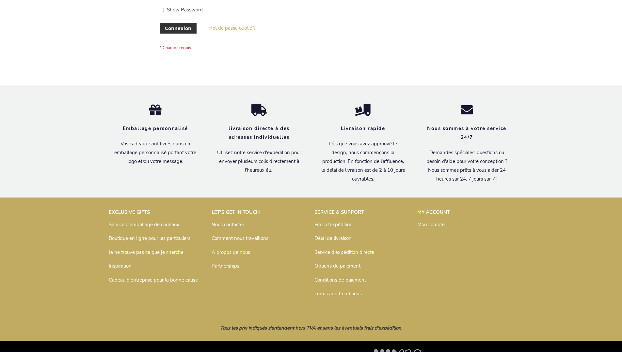
scroll to position [225, 0]
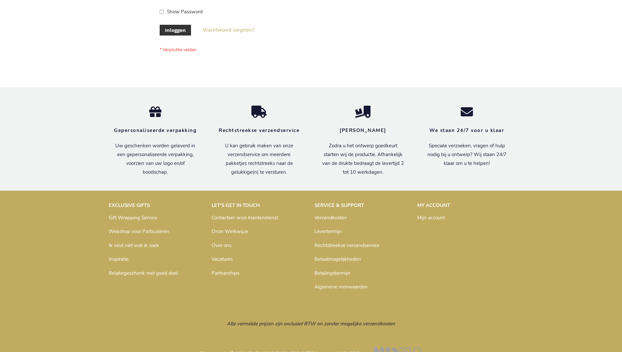
scroll to position [222, 0]
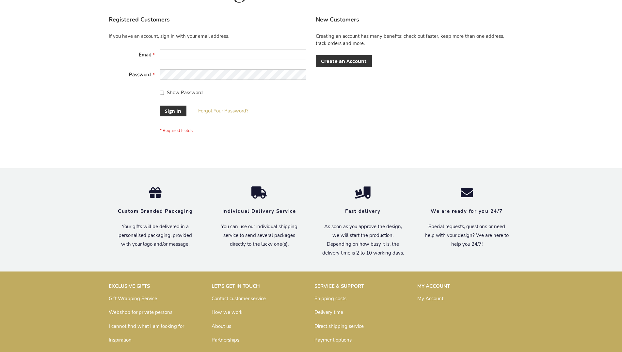
scroll to position [210, 0]
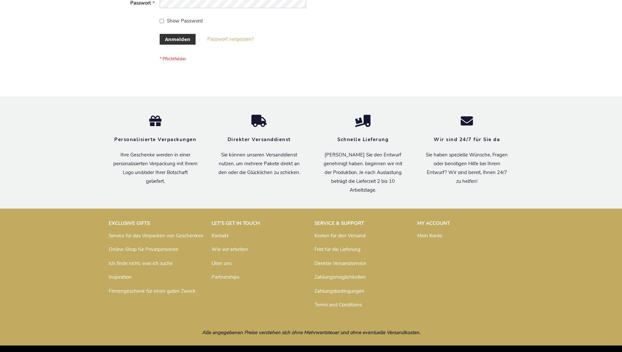
scroll to position [219, 0]
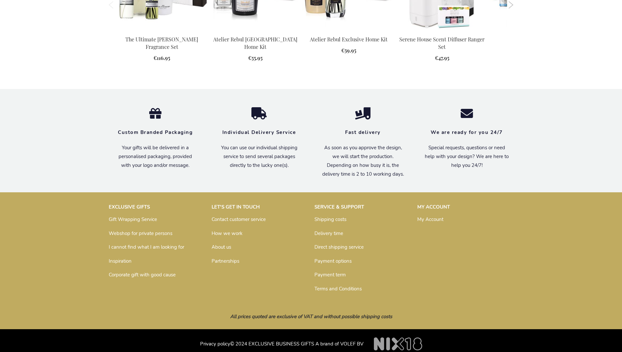
scroll to position [690, 0]
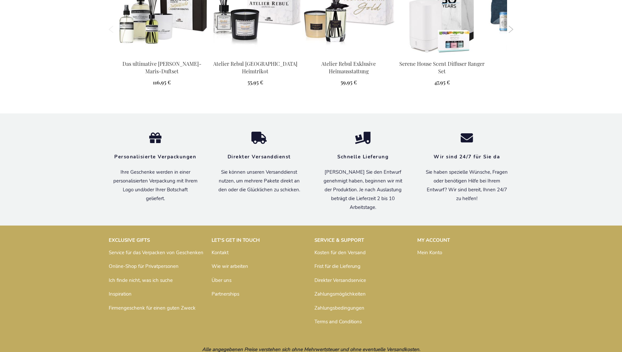
scroll to position [713, 0]
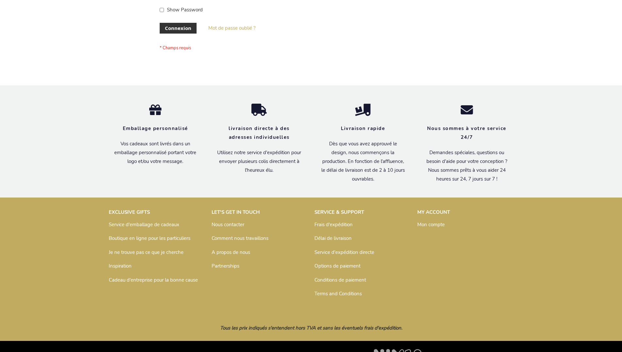
scroll to position [225, 0]
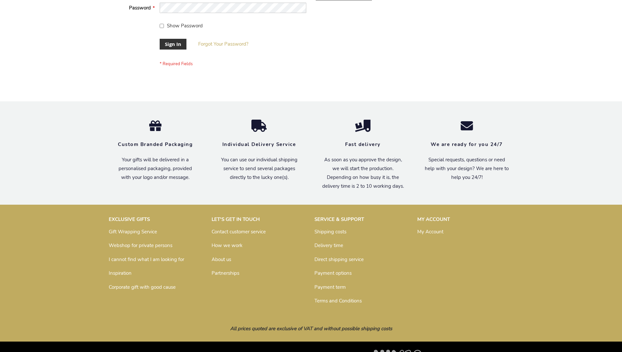
scroll to position [210, 0]
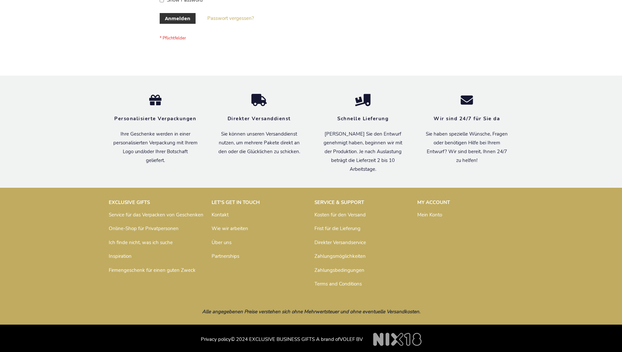
scroll to position [219, 0]
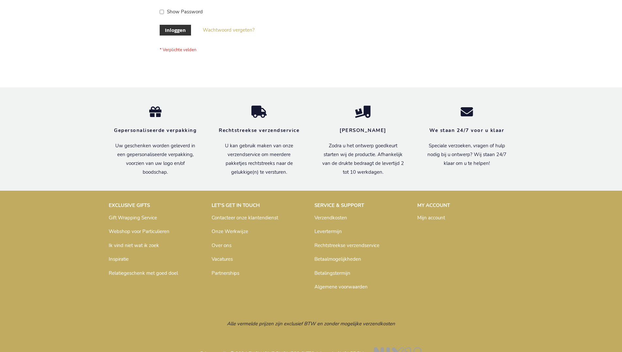
scroll to position [222, 0]
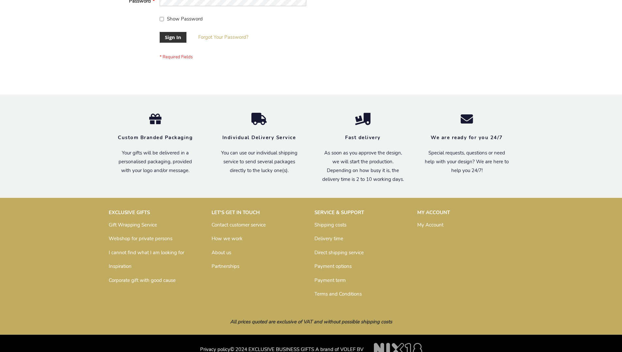
scroll to position [210, 0]
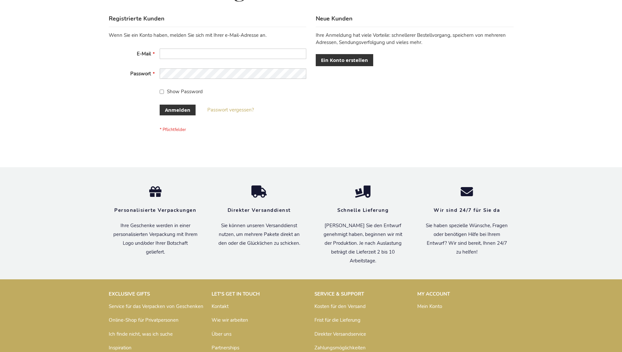
scroll to position [219, 0]
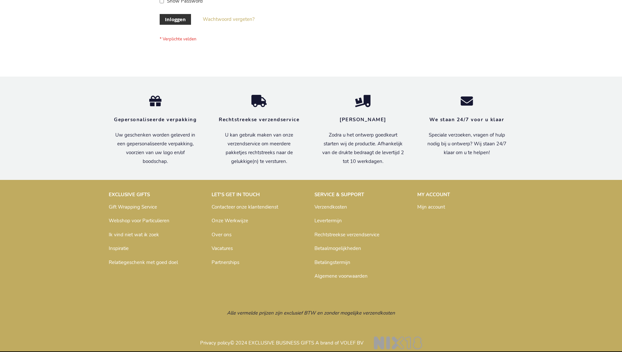
scroll to position [222, 0]
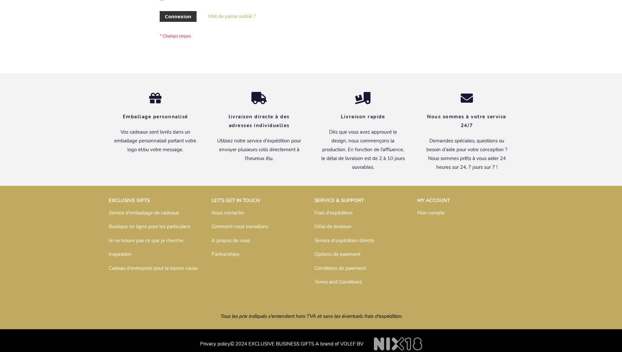
scroll to position [225, 0]
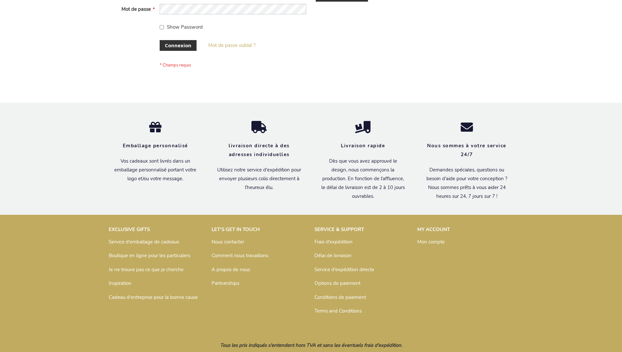
scroll to position [225, 0]
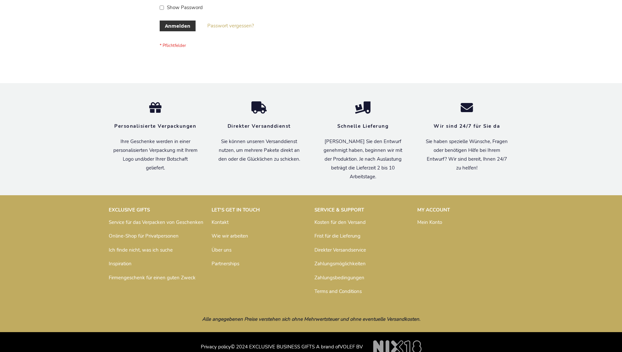
scroll to position [219, 0]
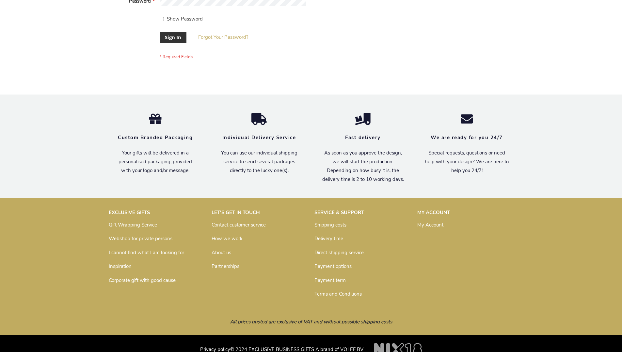
scroll to position [210, 0]
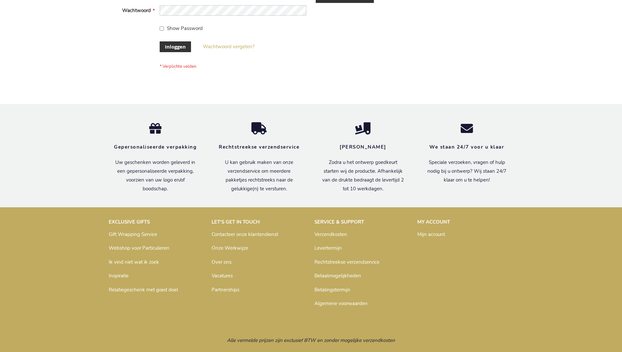
scroll to position [222, 0]
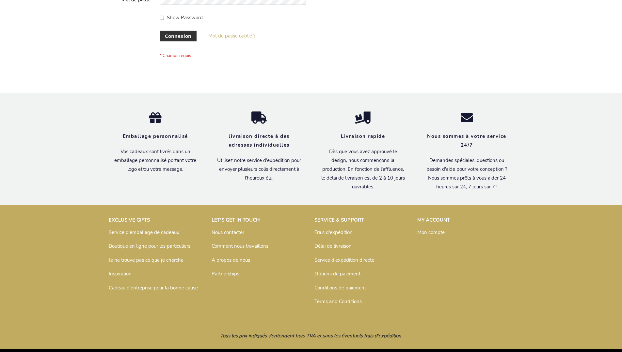
scroll to position [225, 0]
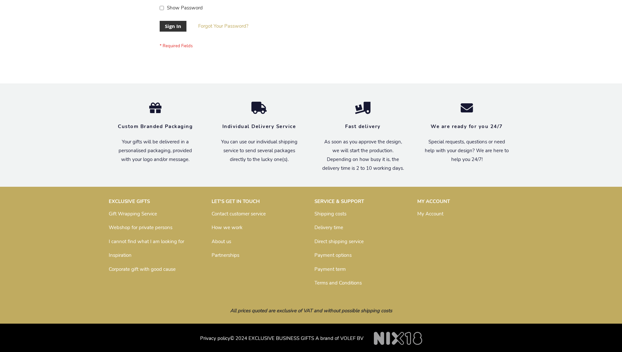
scroll to position [210, 0]
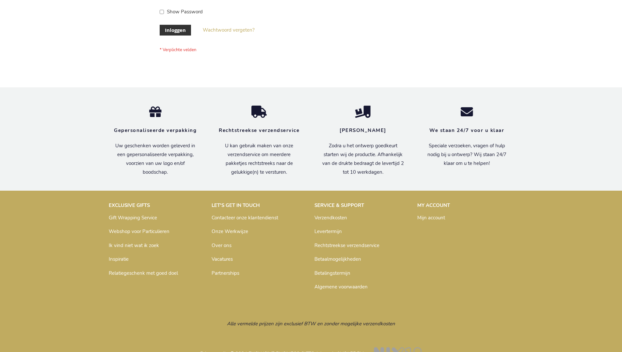
scroll to position [222, 0]
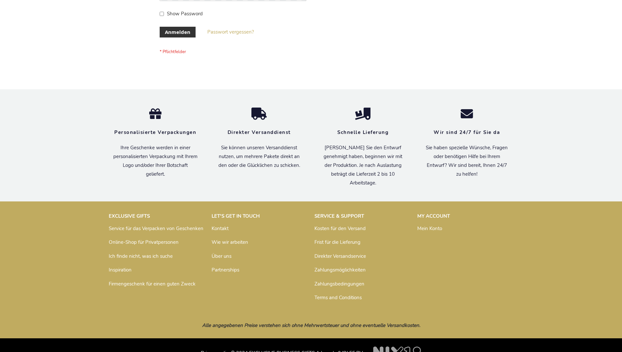
scroll to position [219, 0]
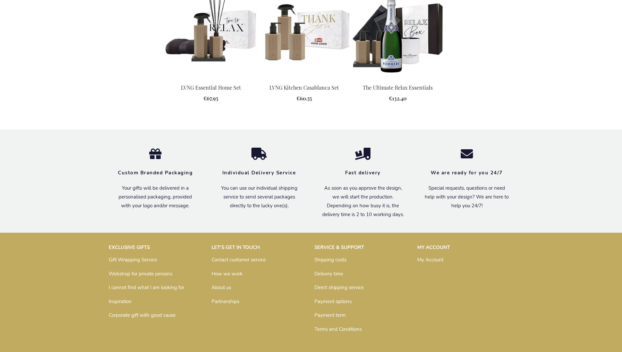
scroll to position [841, 0]
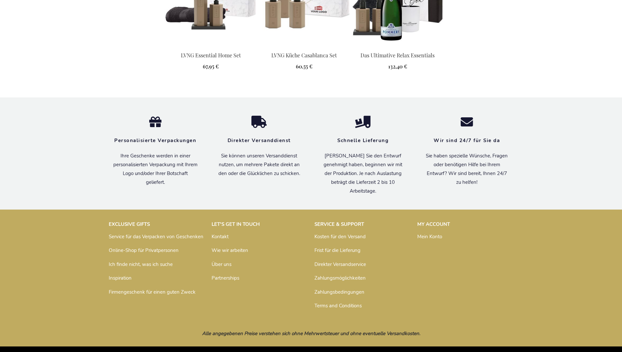
scroll to position [858, 0]
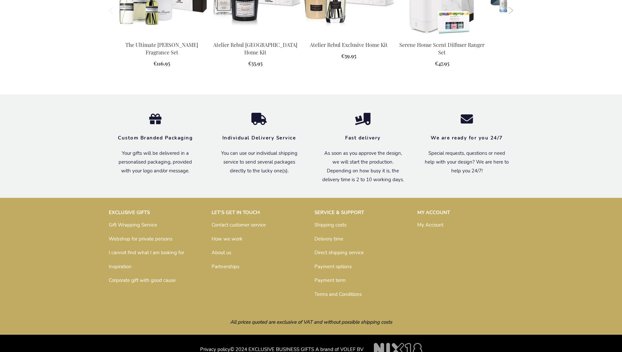
scroll to position [690, 0]
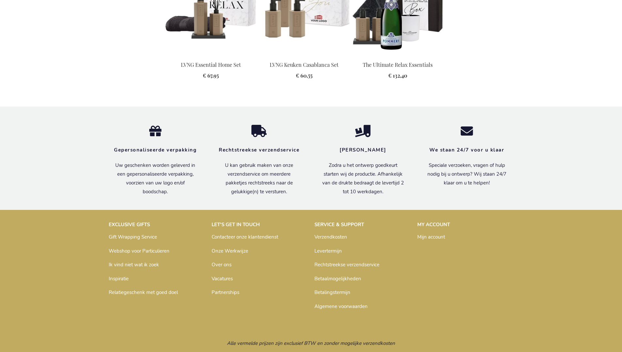
scroll to position [853, 0]
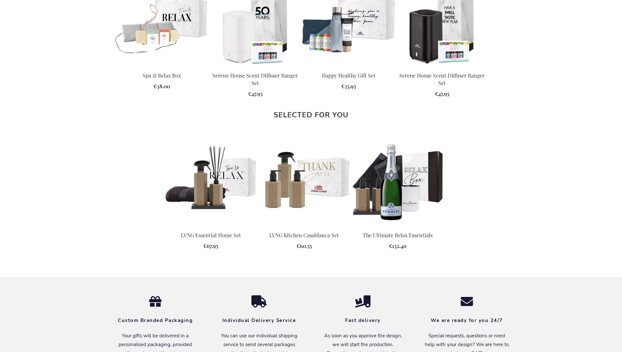
scroll to position [841, 0]
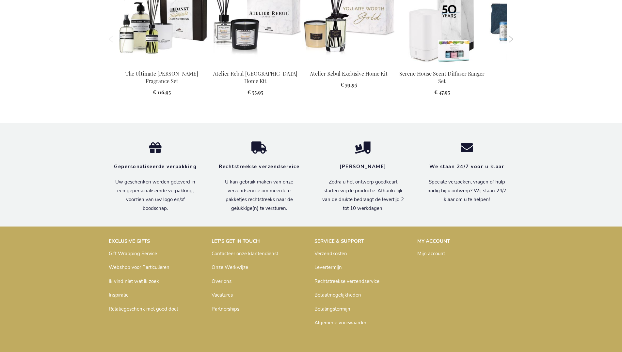
scroll to position [716, 0]
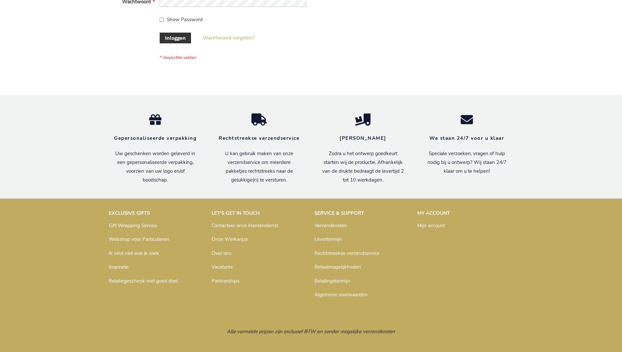
scroll to position [222, 0]
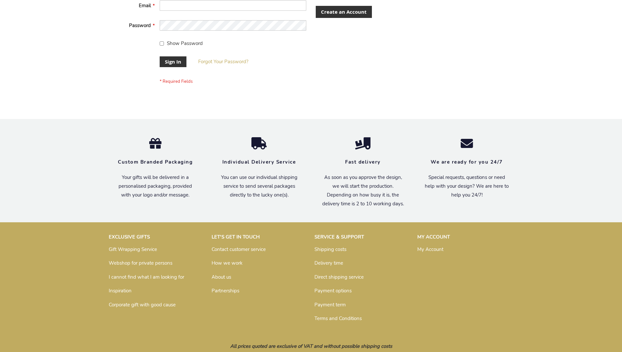
scroll to position [210, 0]
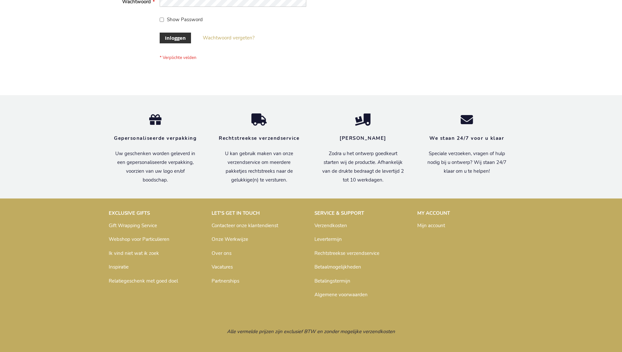
scroll to position [222, 0]
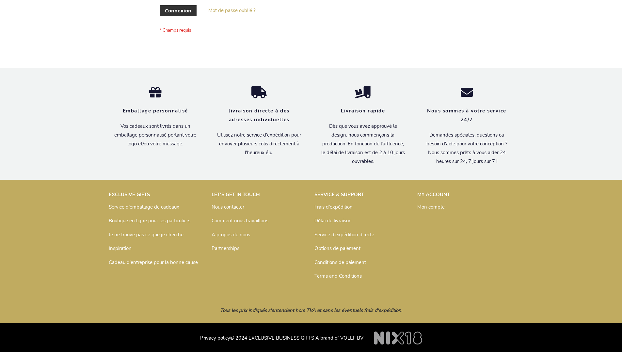
scroll to position [225, 0]
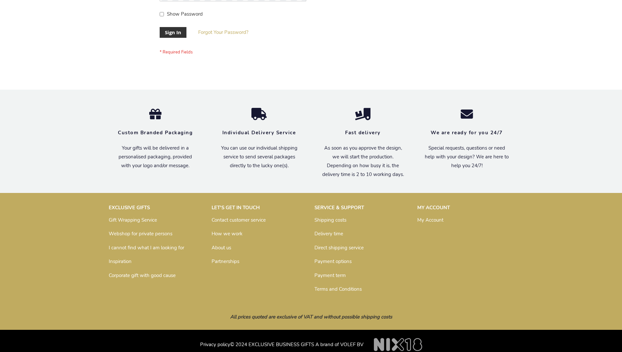
scroll to position [210, 0]
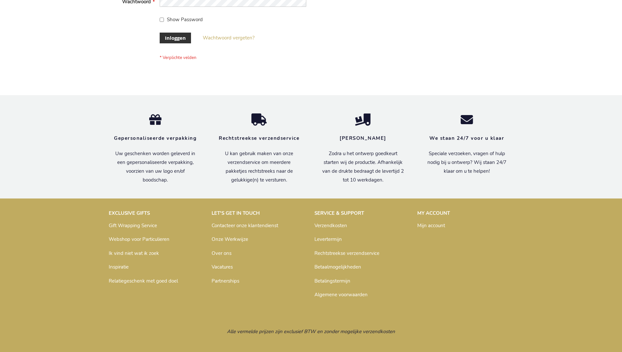
scroll to position [222, 0]
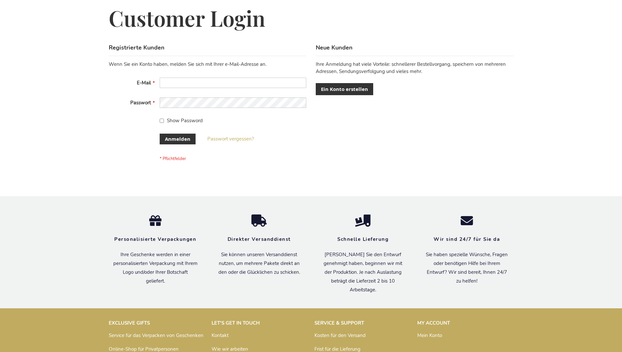
scroll to position [219, 0]
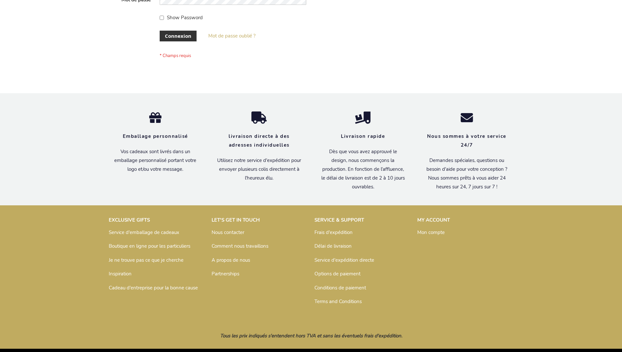
scroll to position [225, 0]
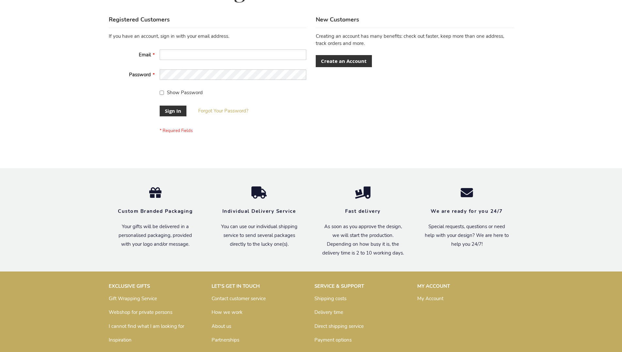
scroll to position [210, 0]
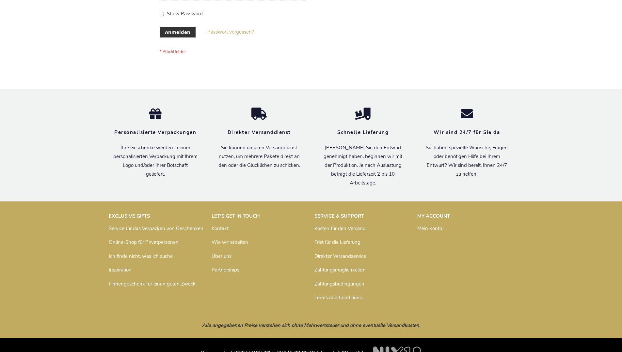
scroll to position [219, 0]
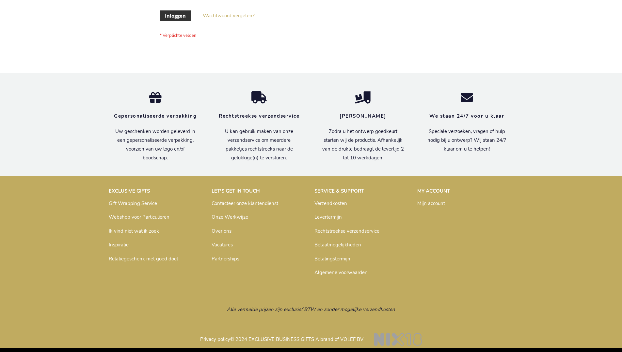
scroll to position [222, 0]
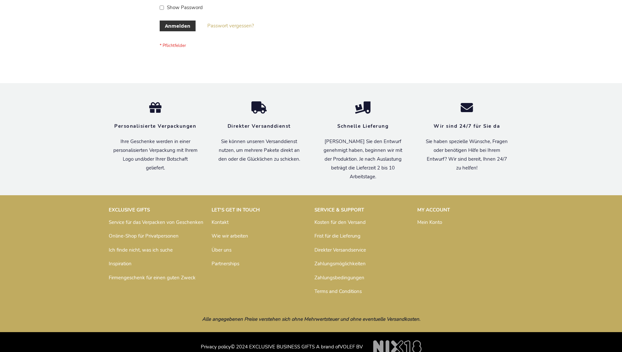
scroll to position [219, 0]
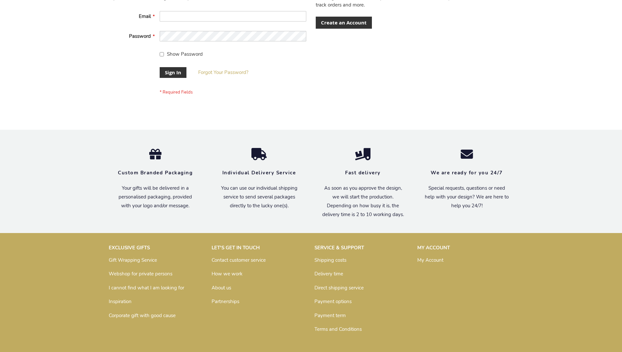
scroll to position [210, 0]
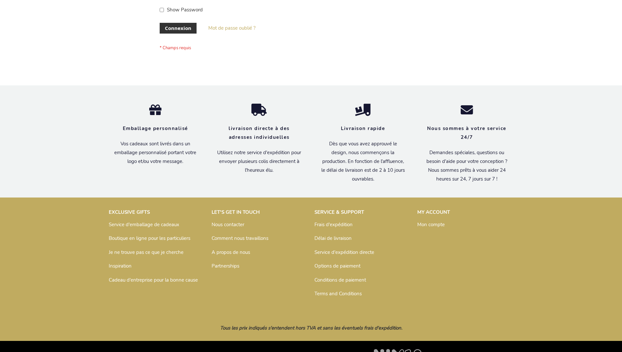
scroll to position [225, 0]
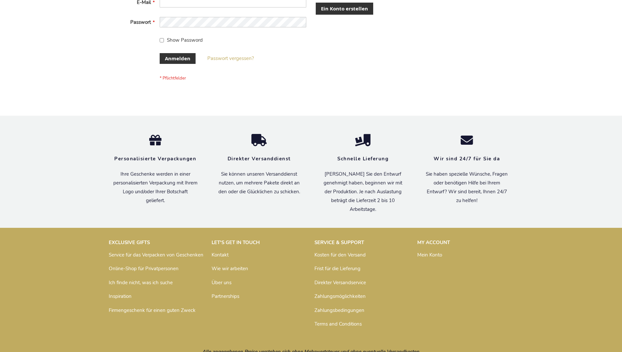
scroll to position [219, 0]
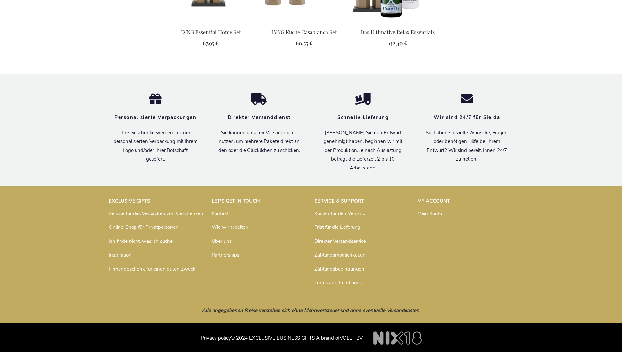
scroll to position [858, 0]
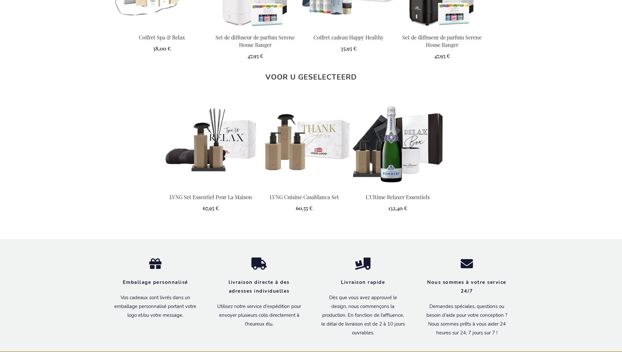
scroll to position [864, 0]
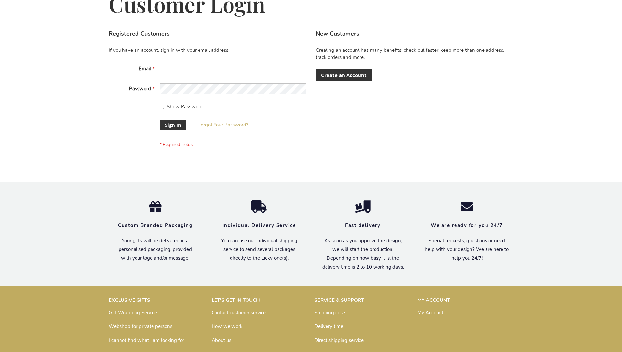
scroll to position [210, 0]
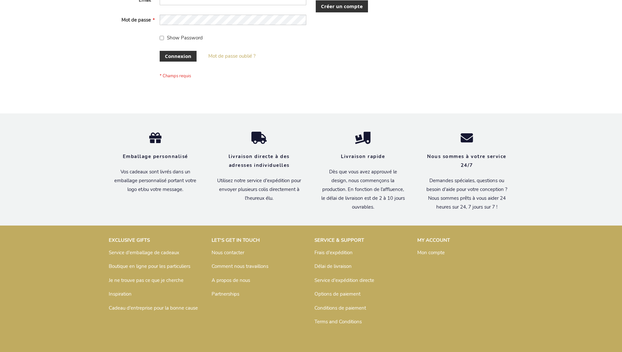
scroll to position [225, 0]
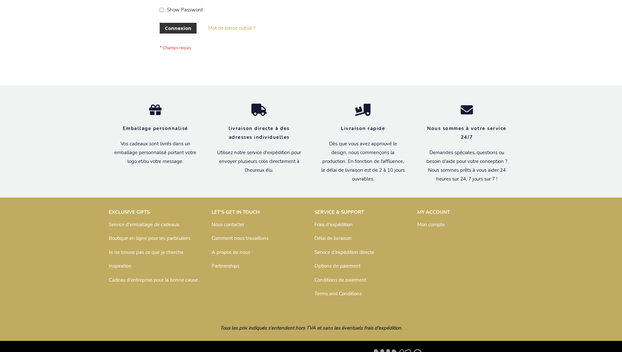
scroll to position [225, 0]
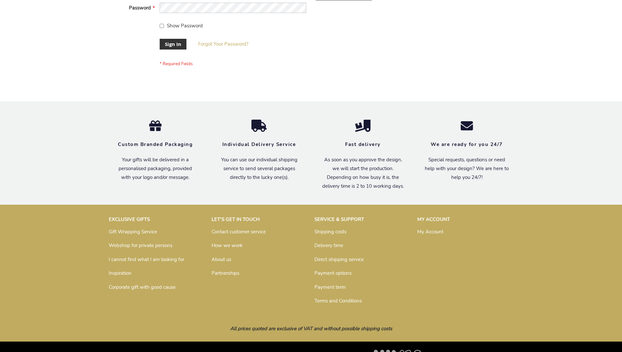
scroll to position [210, 0]
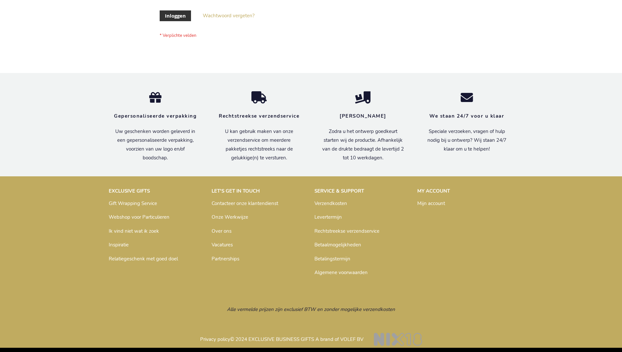
scroll to position [222, 0]
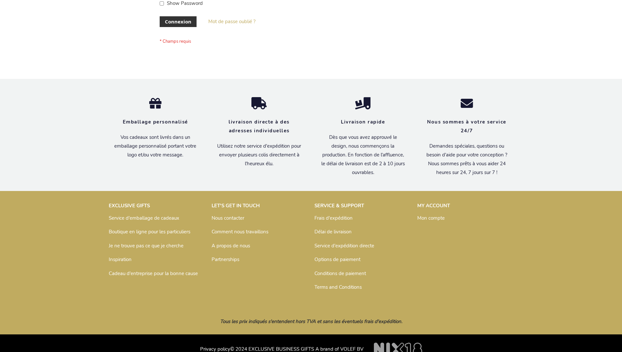
scroll to position [225, 0]
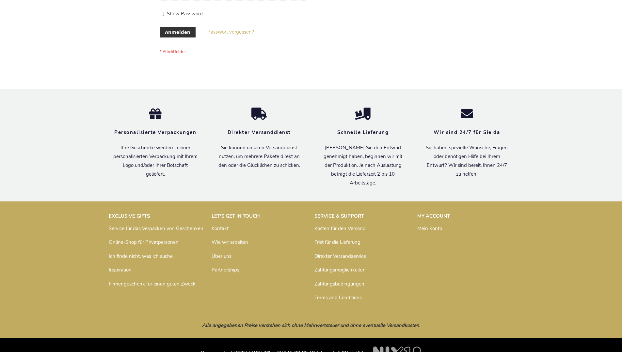
scroll to position [219, 0]
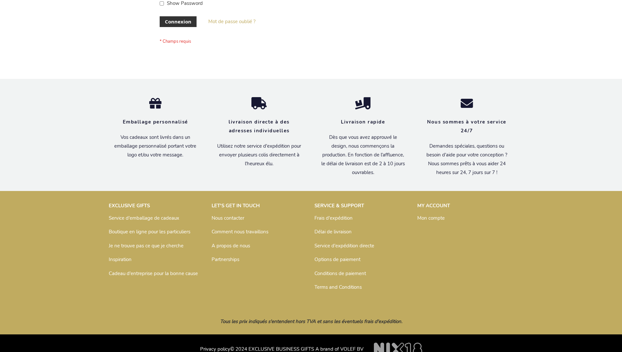
scroll to position [225, 0]
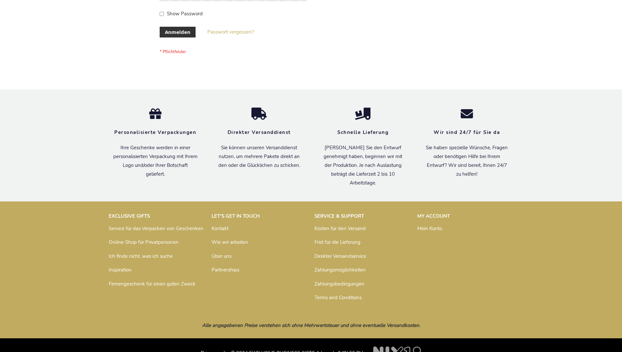
scroll to position [219, 0]
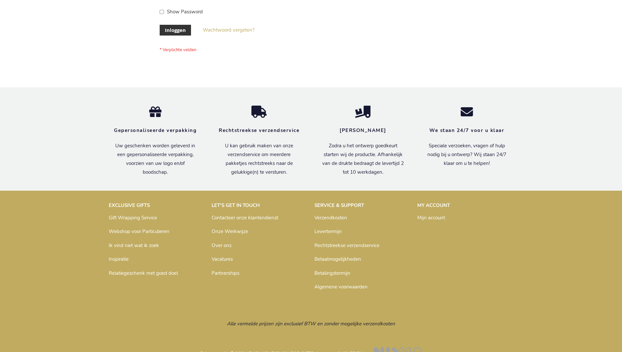
scroll to position [222, 0]
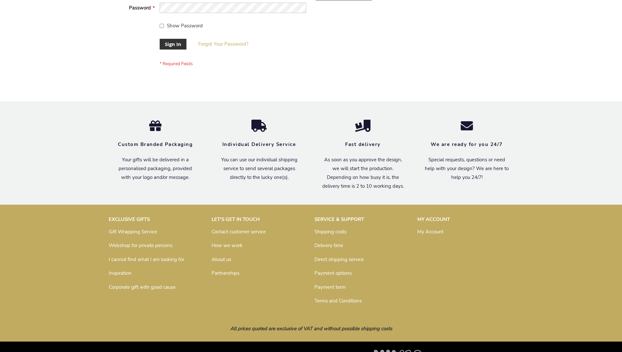
scroll to position [210, 0]
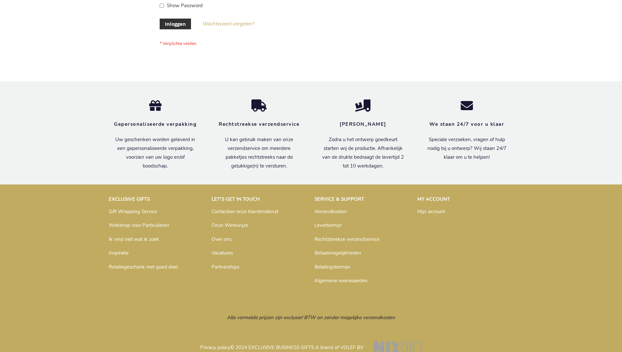
scroll to position [222, 0]
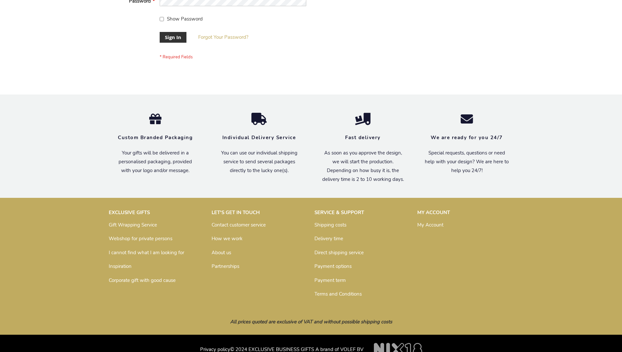
scroll to position [210, 0]
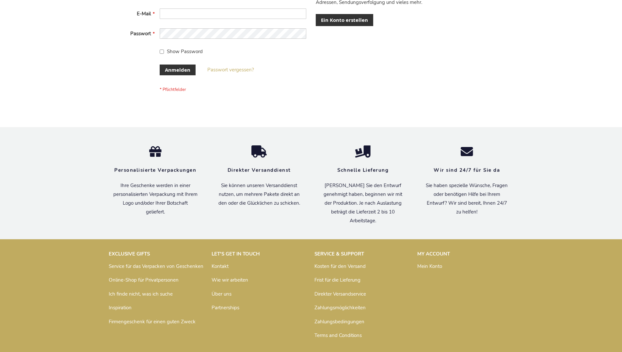
scroll to position [219, 0]
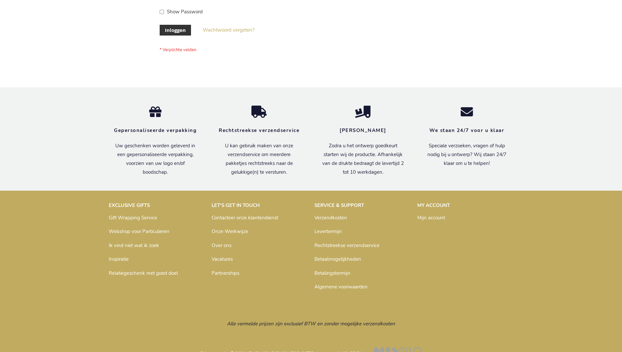
scroll to position [222, 0]
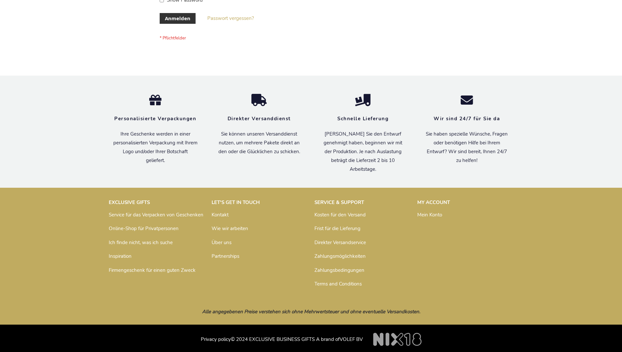
scroll to position [219, 0]
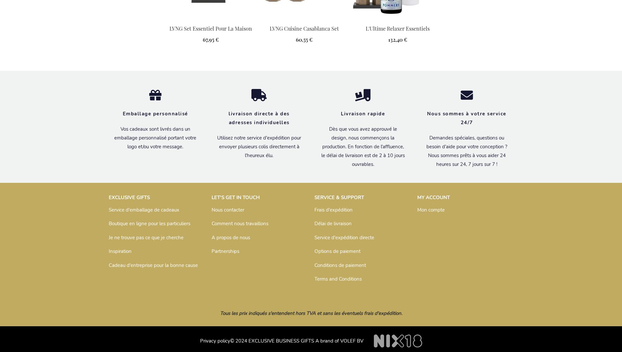
scroll to position [864, 0]
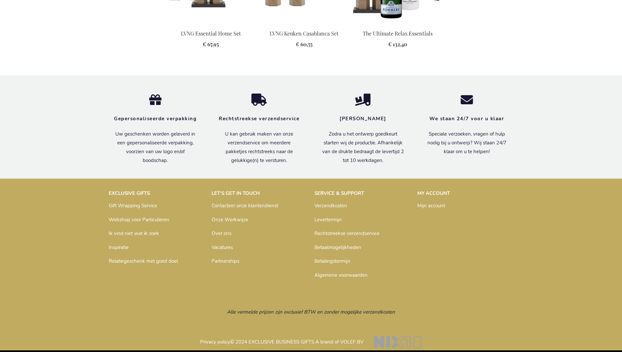
scroll to position [853, 0]
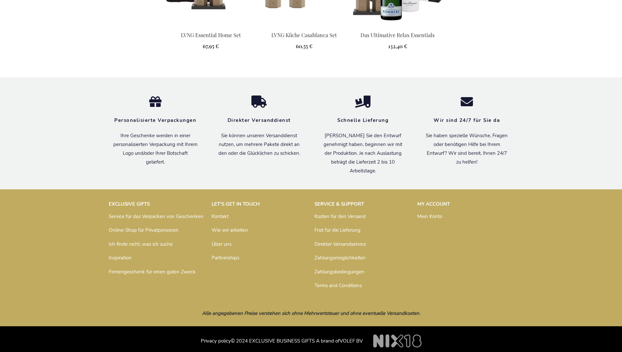
scroll to position [858, 0]
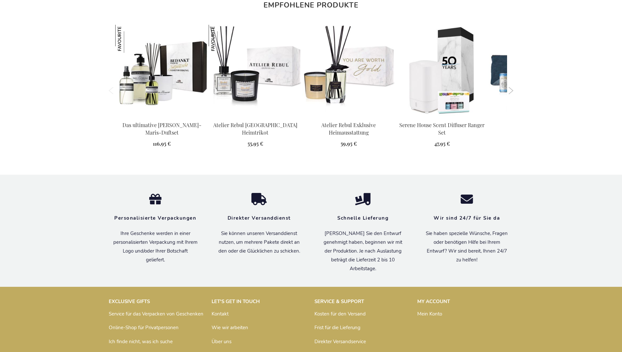
scroll to position [713, 0]
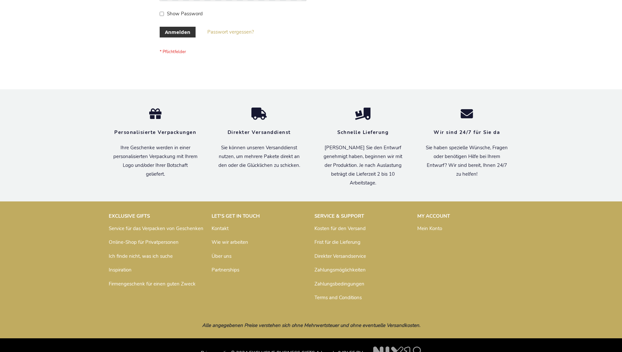
scroll to position [219, 0]
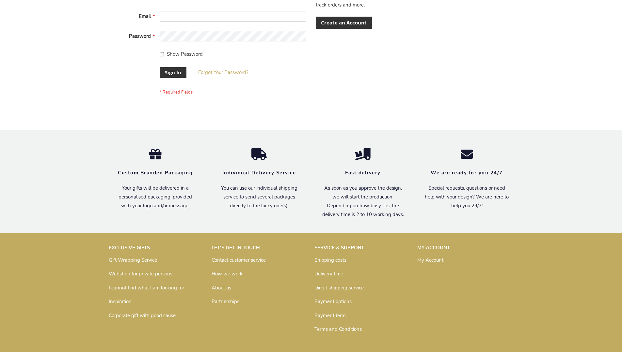
scroll to position [210, 0]
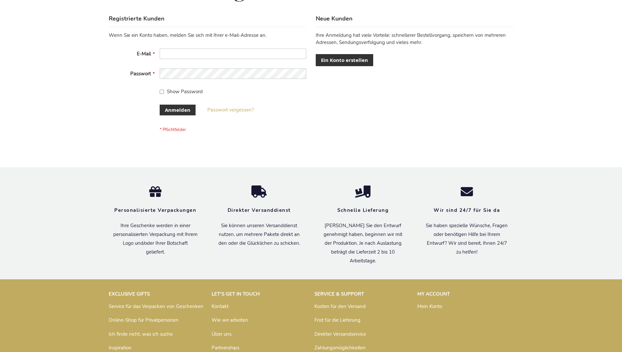
scroll to position [219, 0]
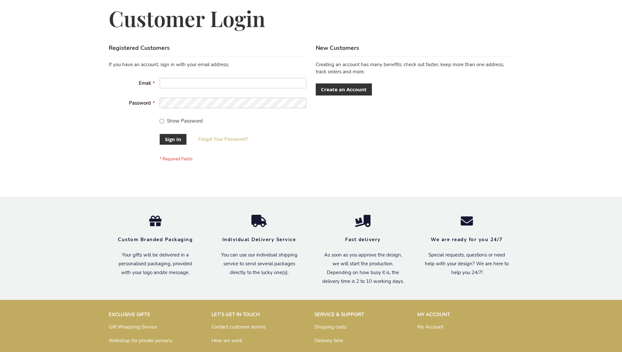
scroll to position [210, 0]
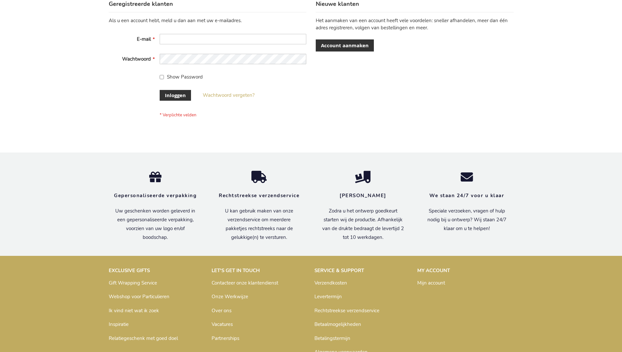
scroll to position [222, 0]
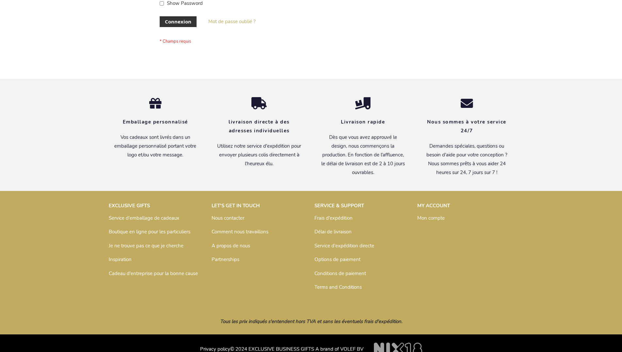
scroll to position [225, 0]
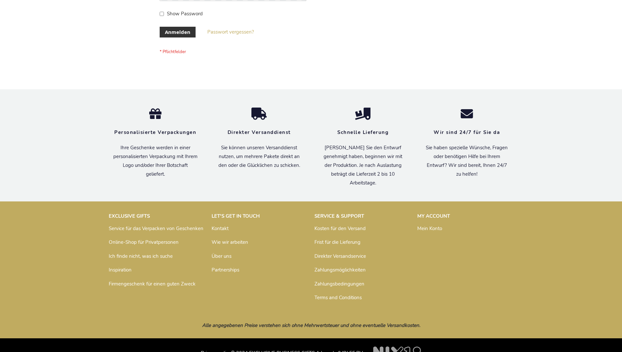
scroll to position [219, 0]
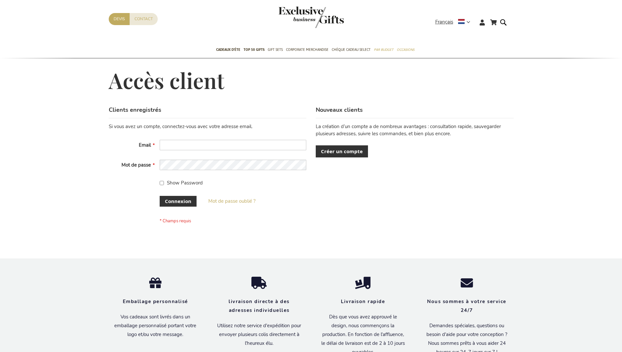
scroll to position [225, 0]
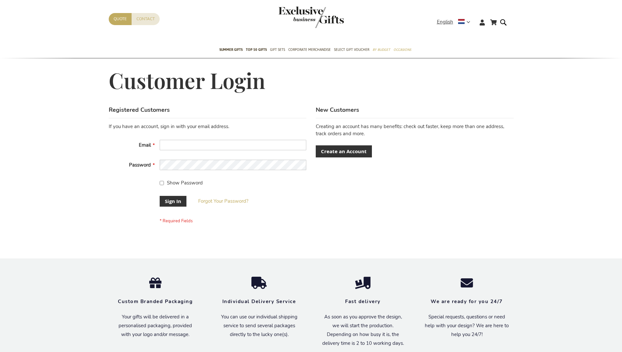
scroll to position [210, 0]
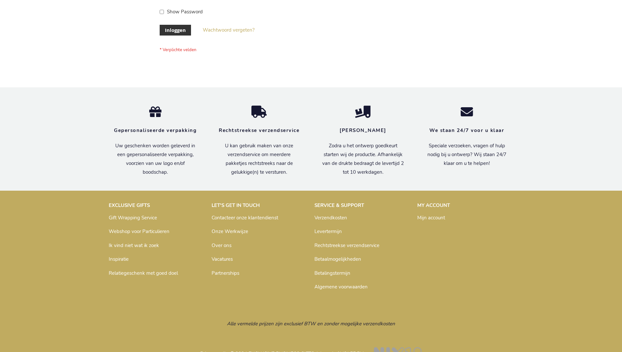
scroll to position [222, 0]
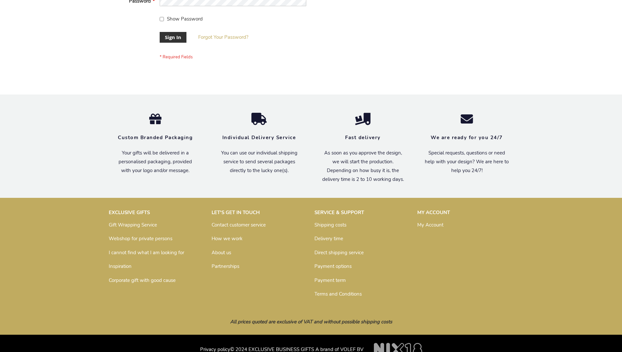
scroll to position [210, 0]
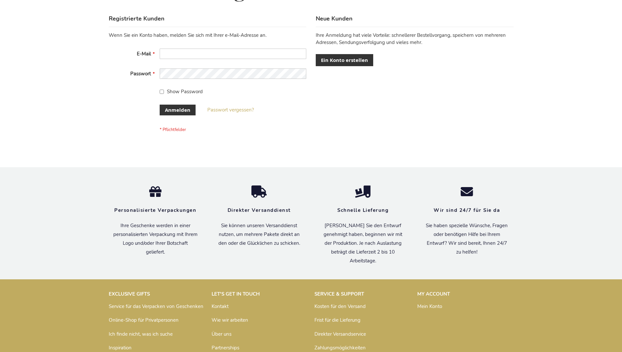
scroll to position [219, 0]
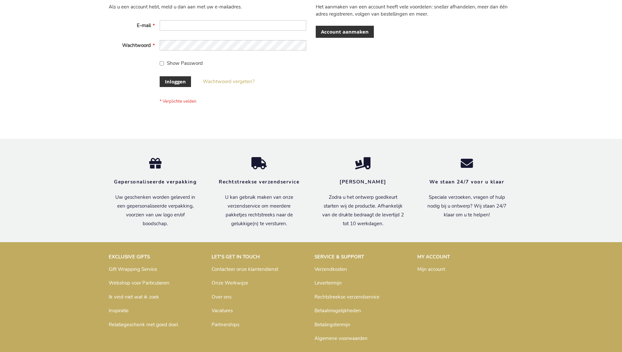
scroll to position [222, 0]
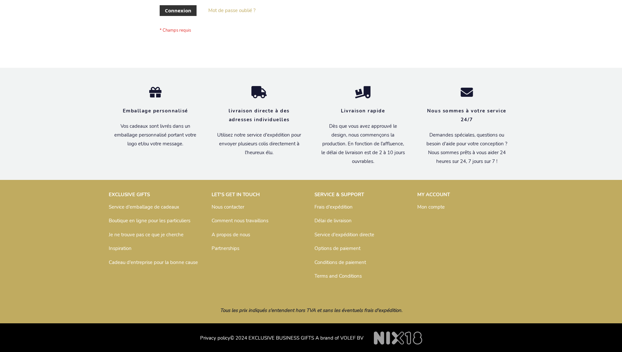
scroll to position [225, 0]
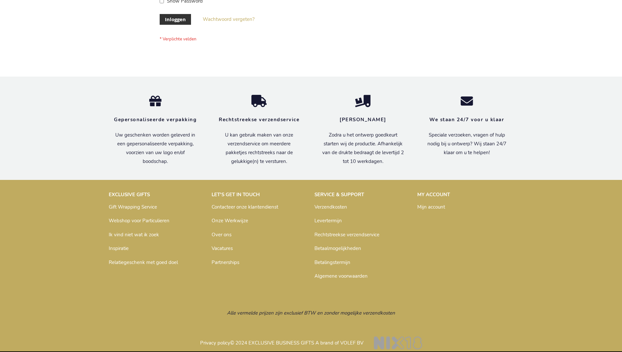
scroll to position [222, 0]
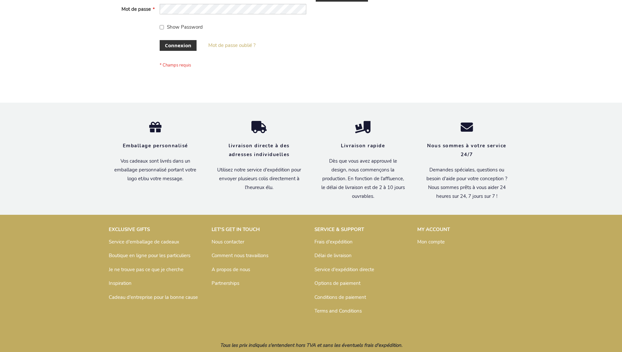
scroll to position [225, 0]
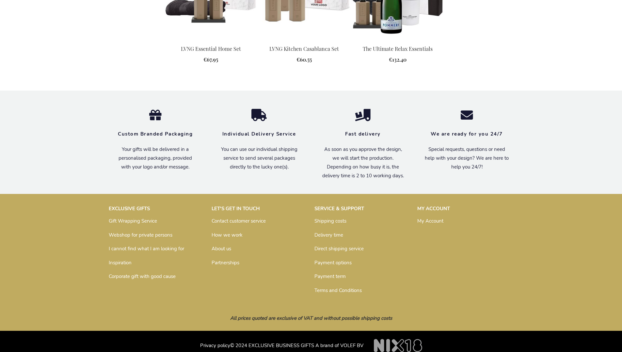
scroll to position [841, 0]
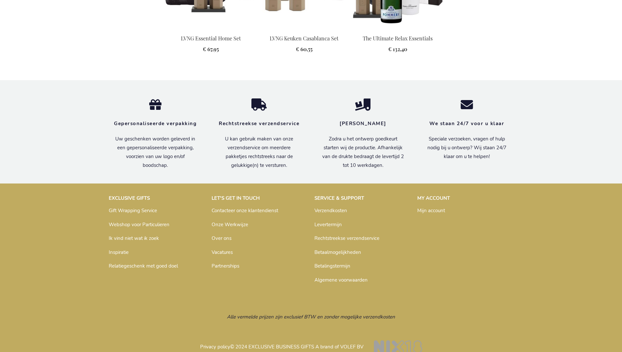
scroll to position [853, 0]
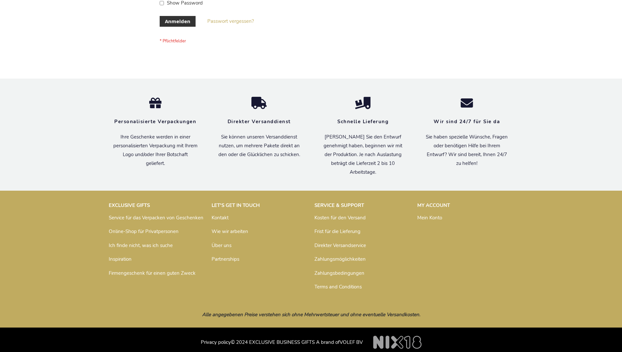
scroll to position [219, 0]
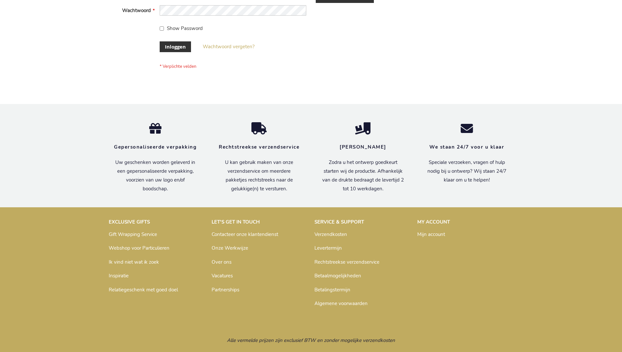
scroll to position [222, 0]
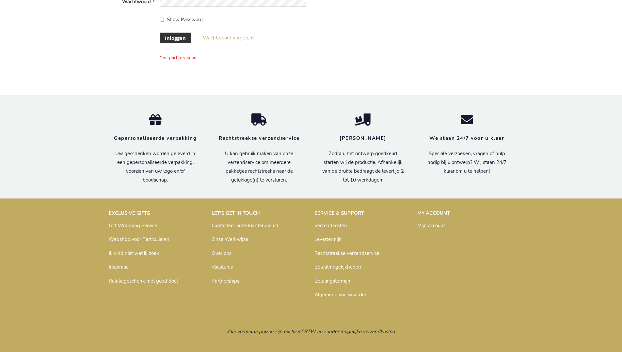
scroll to position [222, 0]
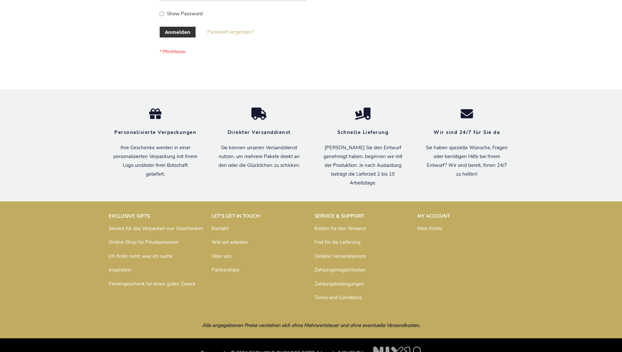
scroll to position [219, 0]
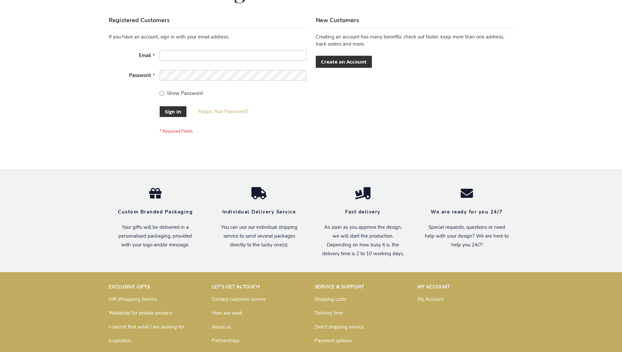
scroll to position [205, 0]
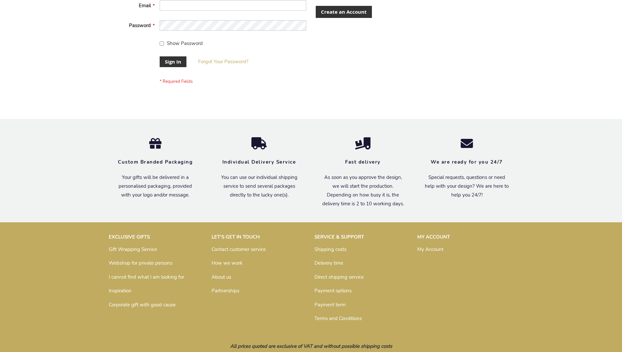
scroll to position [210, 0]
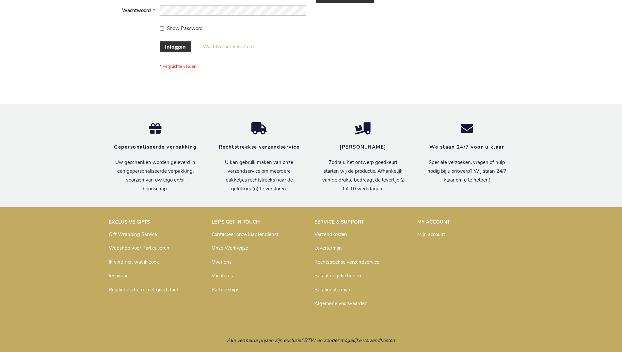
scroll to position [222, 0]
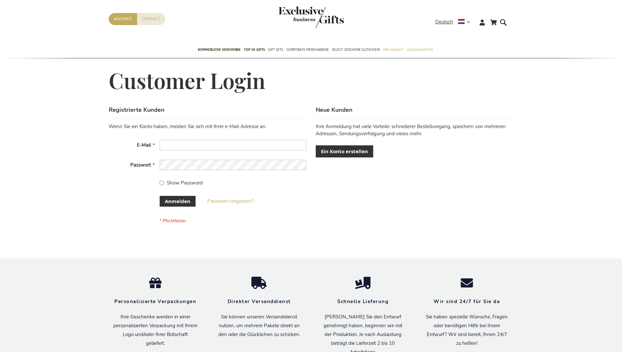
scroll to position [219, 0]
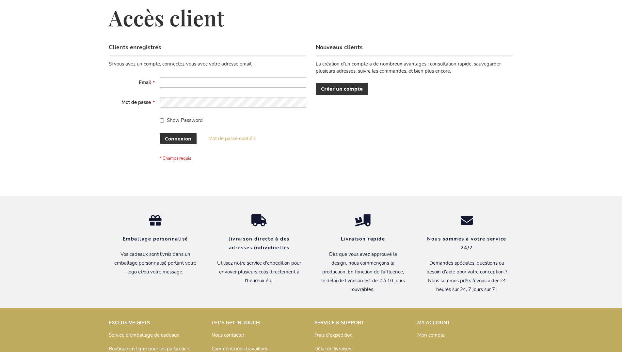
scroll to position [225, 0]
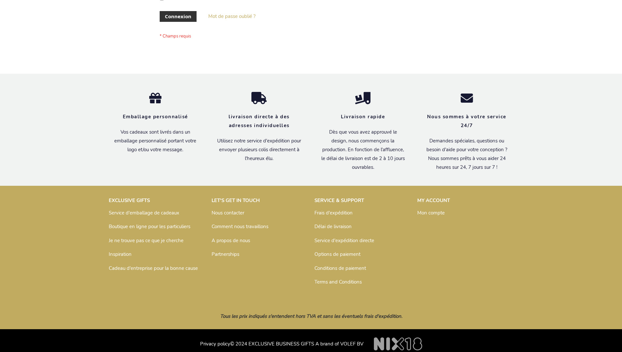
scroll to position [225, 0]
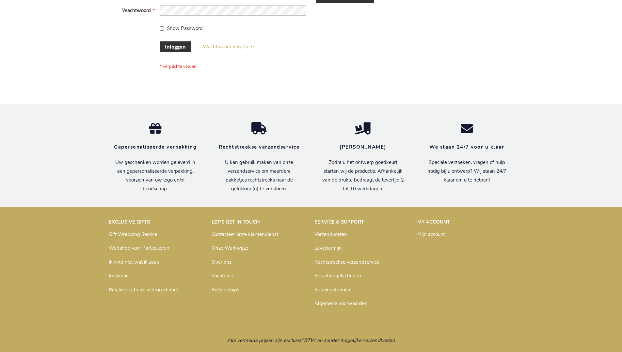
scroll to position [222, 0]
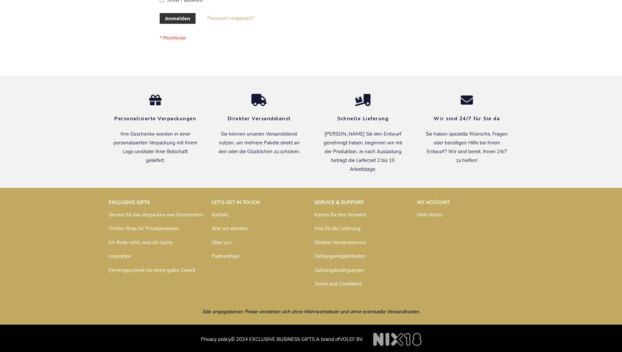
scroll to position [219, 0]
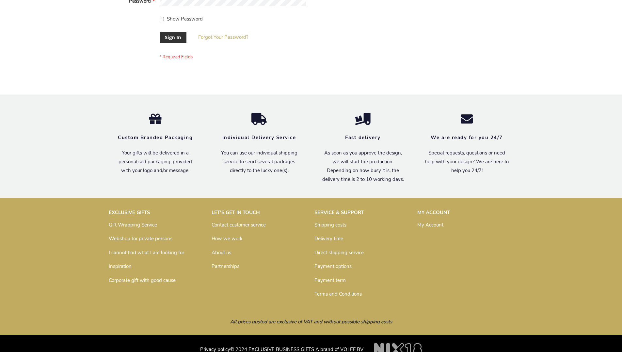
scroll to position [210, 0]
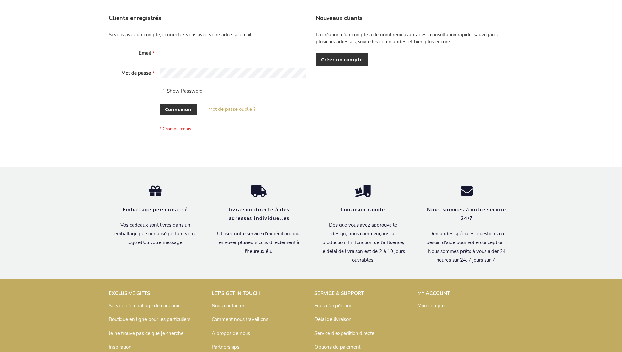
scroll to position [225, 0]
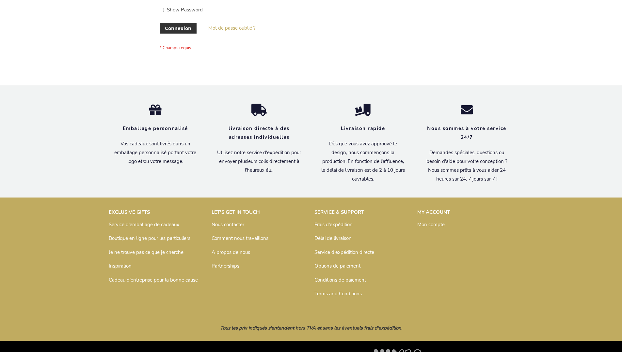
scroll to position [225, 0]
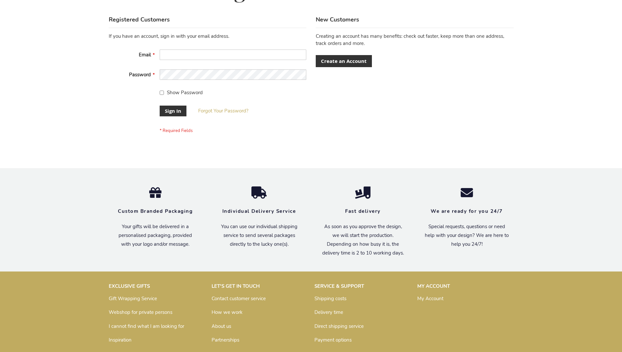
scroll to position [210, 0]
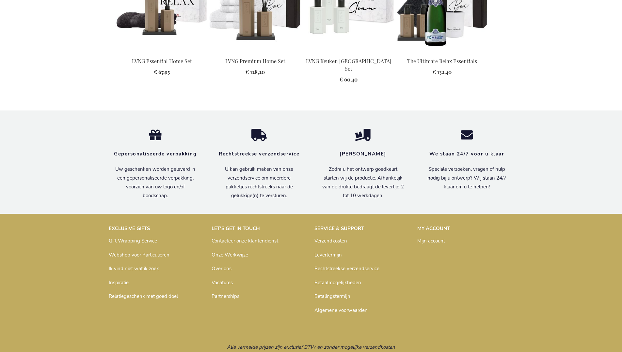
scroll to position [853, 0]
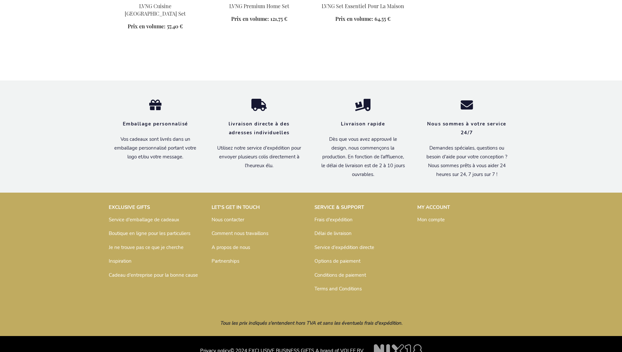
scroll to position [551, 0]
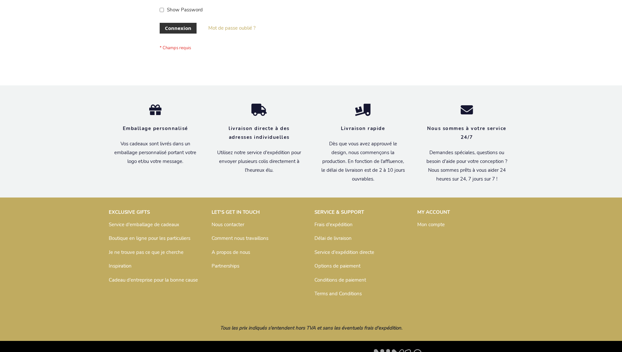
scroll to position [225, 0]
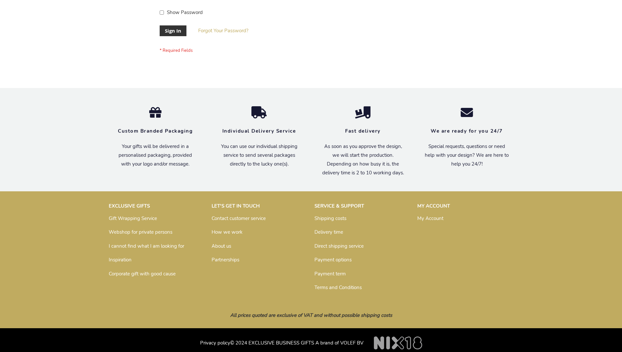
scroll to position [205, 0]
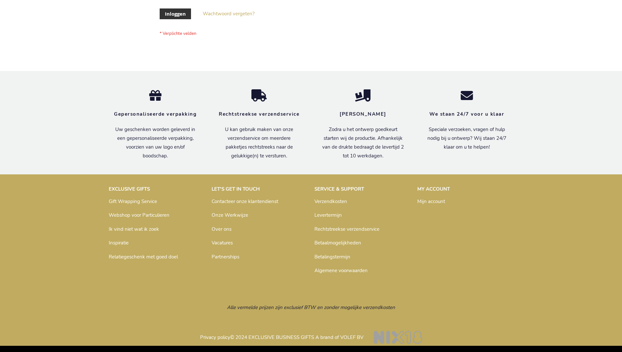
scroll to position [222, 0]
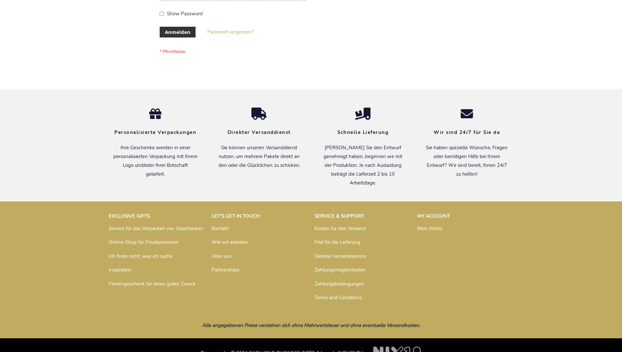
scroll to position [219, 0]
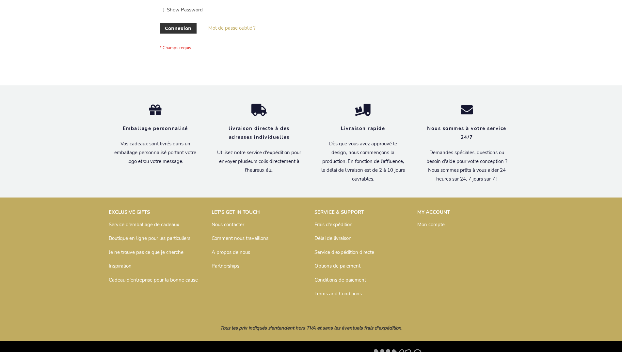
scroll to position [225, 0]
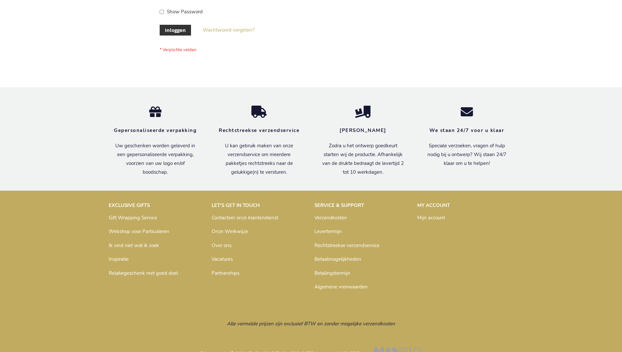
scroll to position [222, 0]
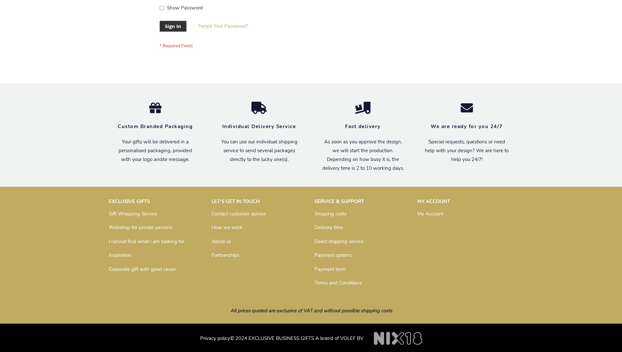
scroll to position [210, 0]
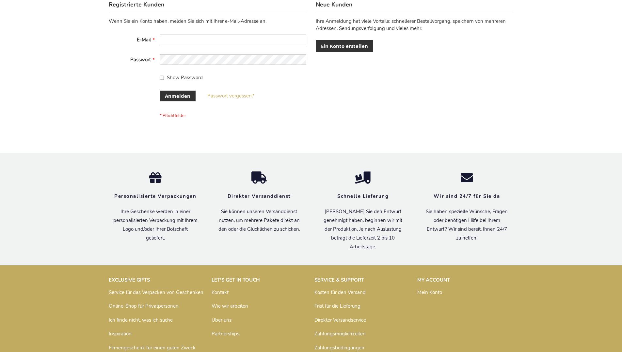
scroll to position [219, 0]
